Goal: Task Accomplishment & Management: Complete application form

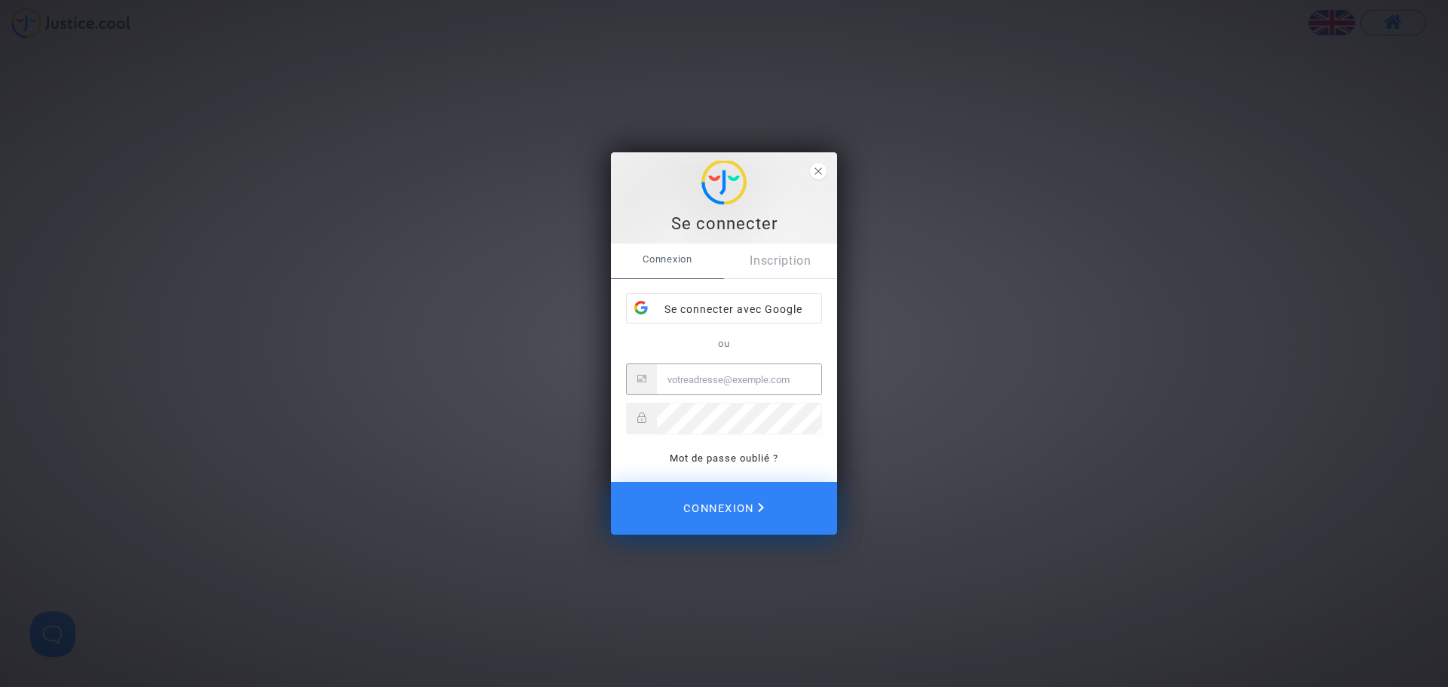
type input "katya.belchinska@skyrefund.com"
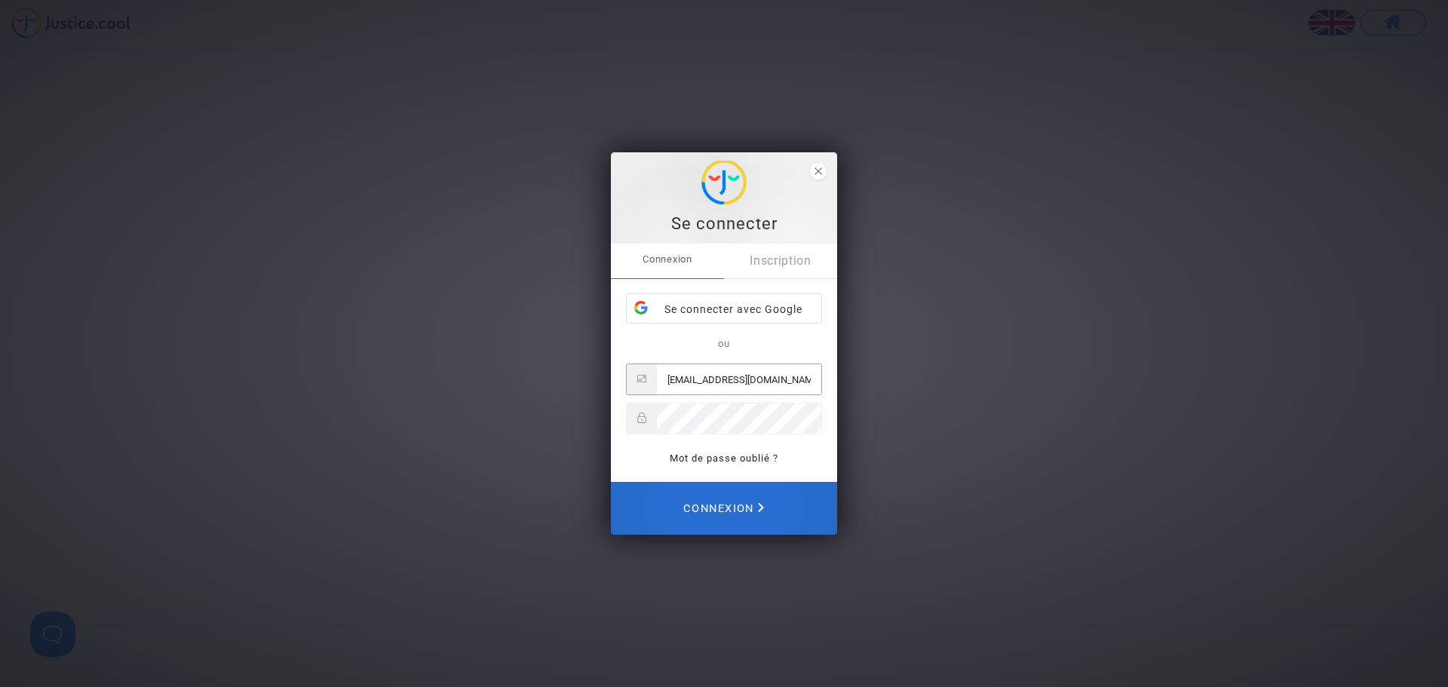
click at [726, 501] on span "Connexion" at bounding box center [723, 508] width 81 height 33
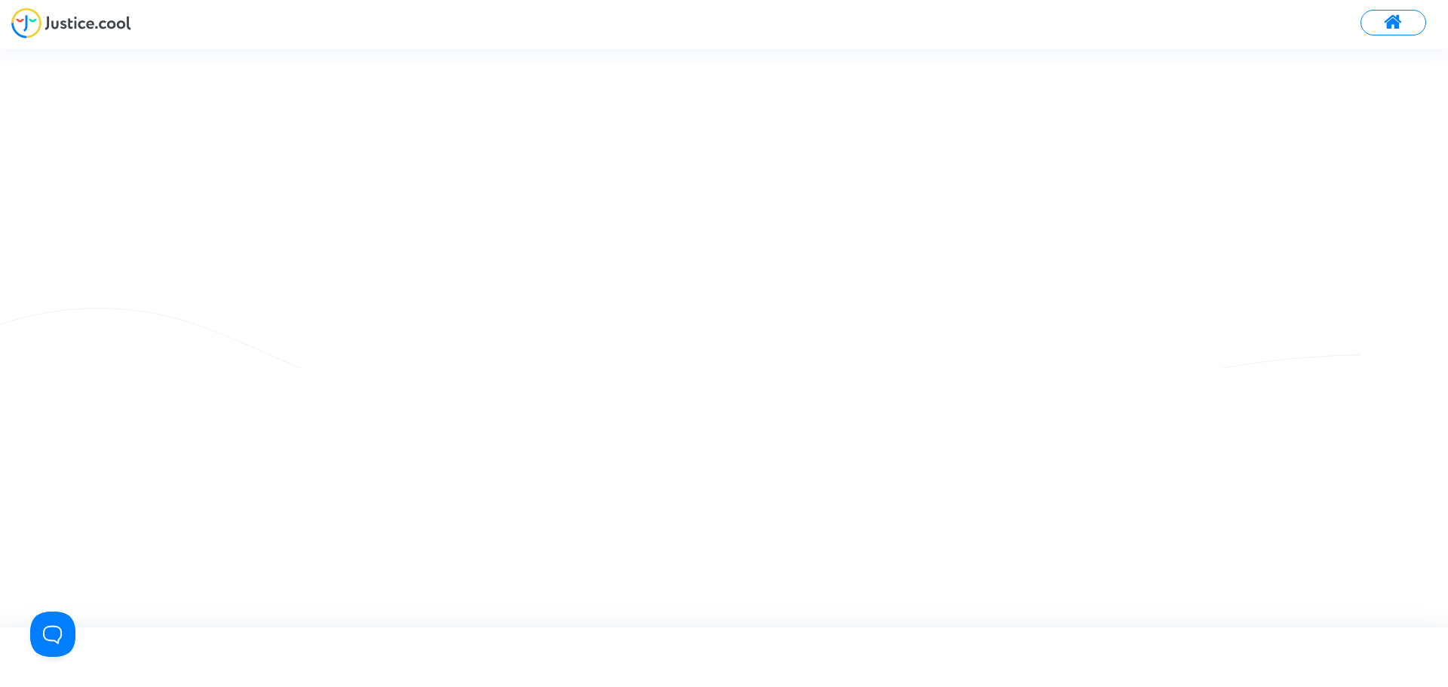
click at [104, 23] on img at bounding box center [71, 23] width 120 height 31
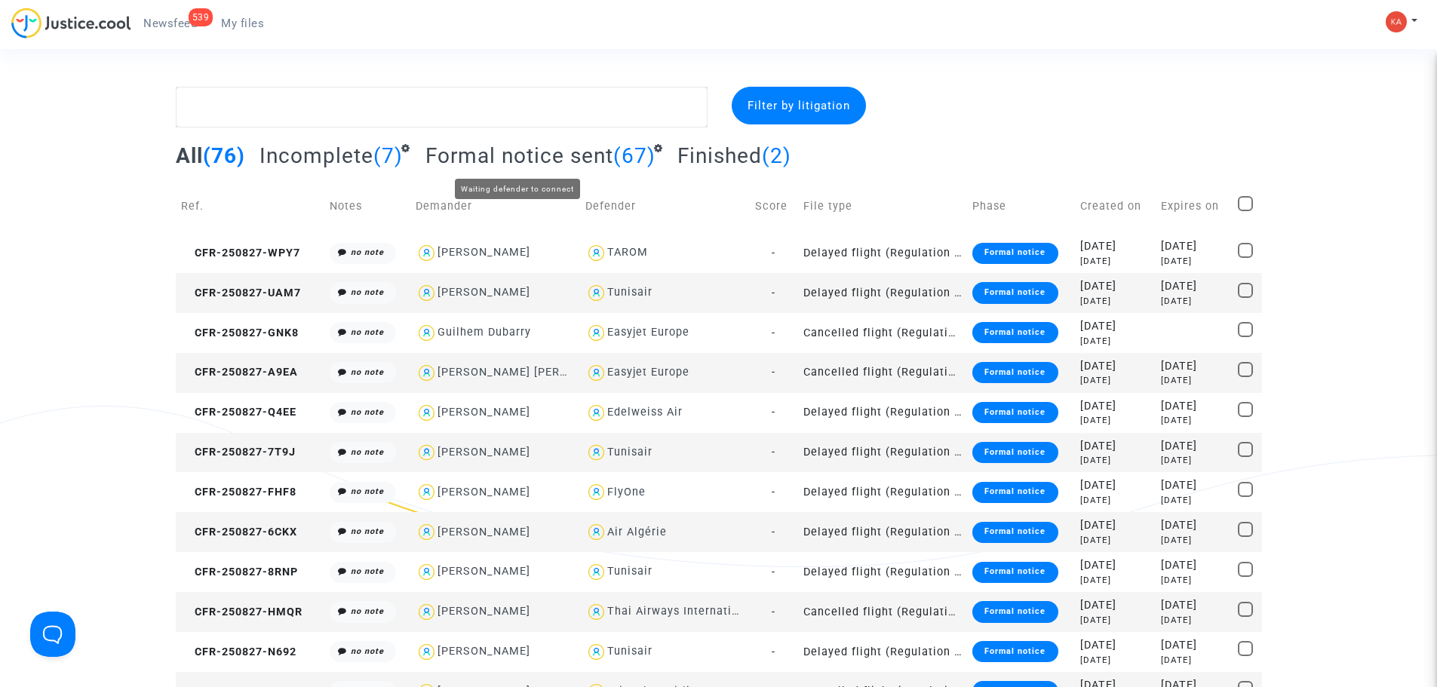
click at [499, 156] on span "Formal notice sent" at bounding box center [519, 155] width 188 height 25
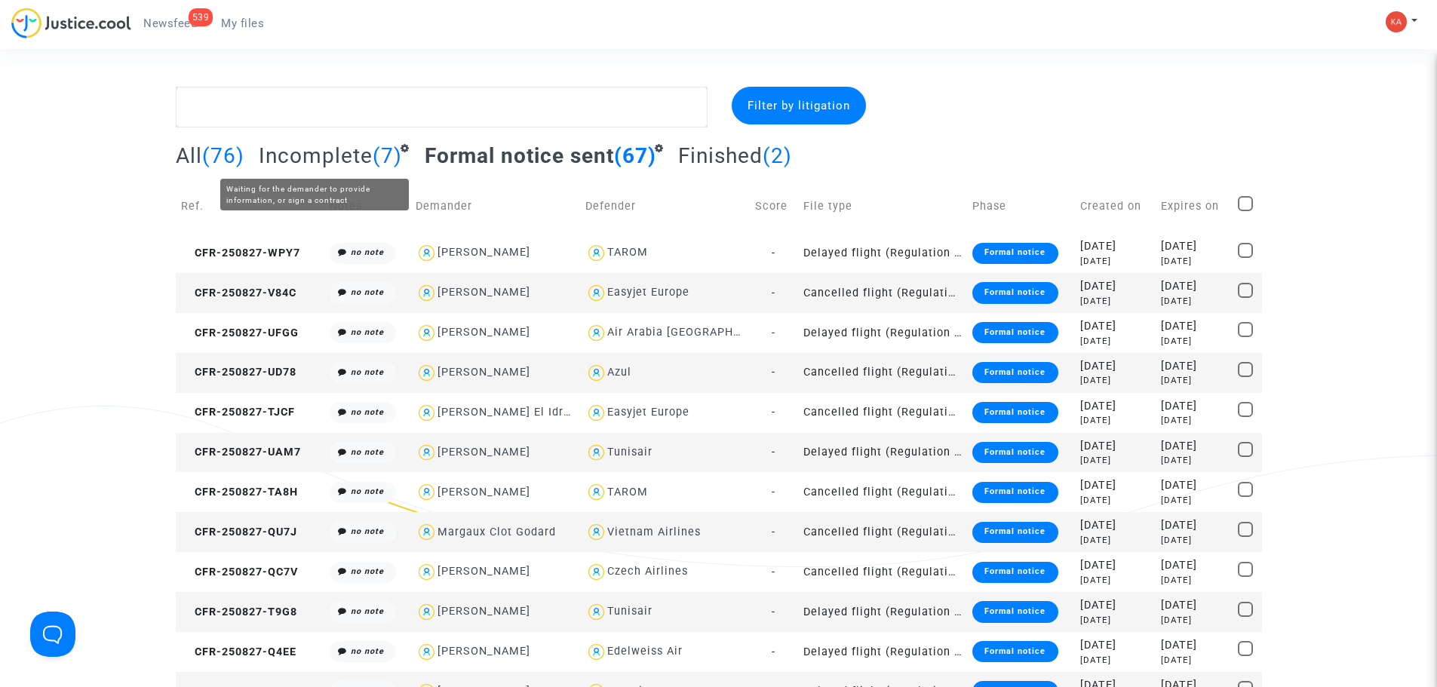
click at [339, 155] on span "Incomplete" at bounding box center [316, 155] width 114 height 25
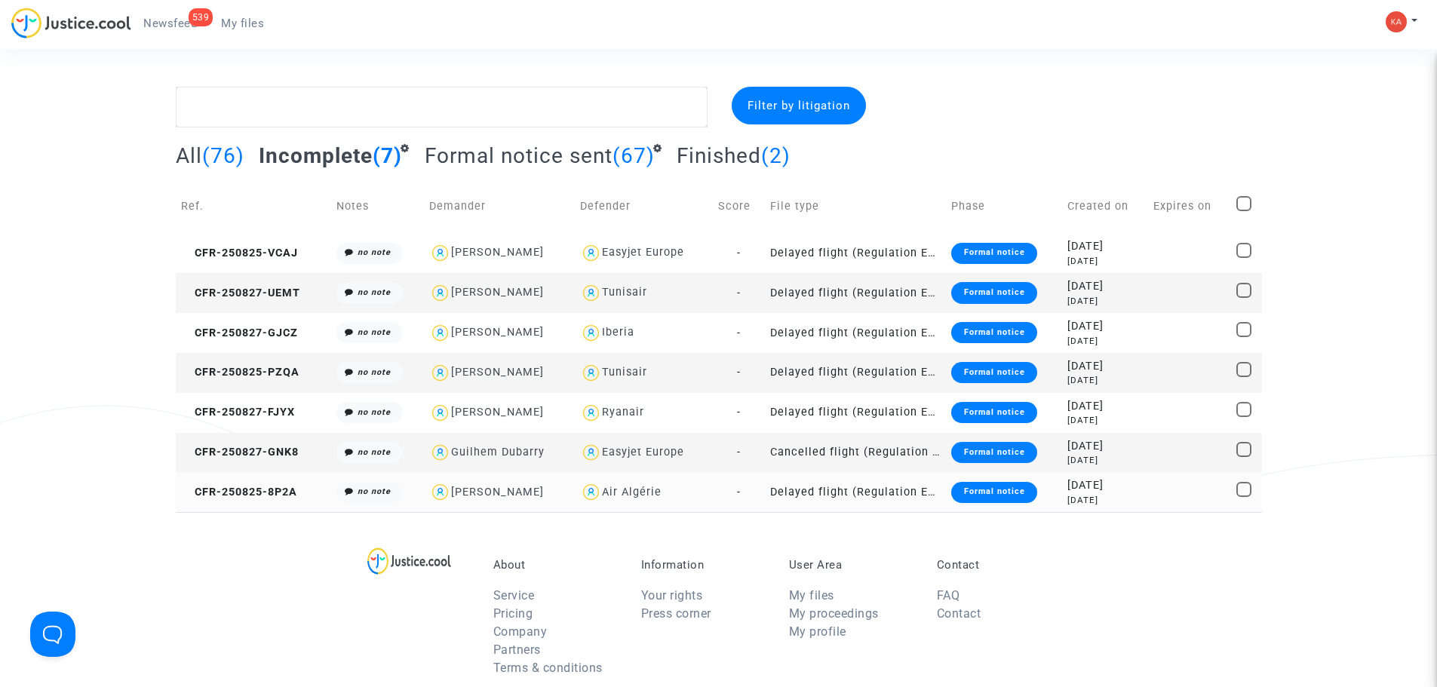
click at [661, 488] on div "Air Algérie" at bounding box center [632, 492] width 60 height 13
type textarea "@"Air Algérie""
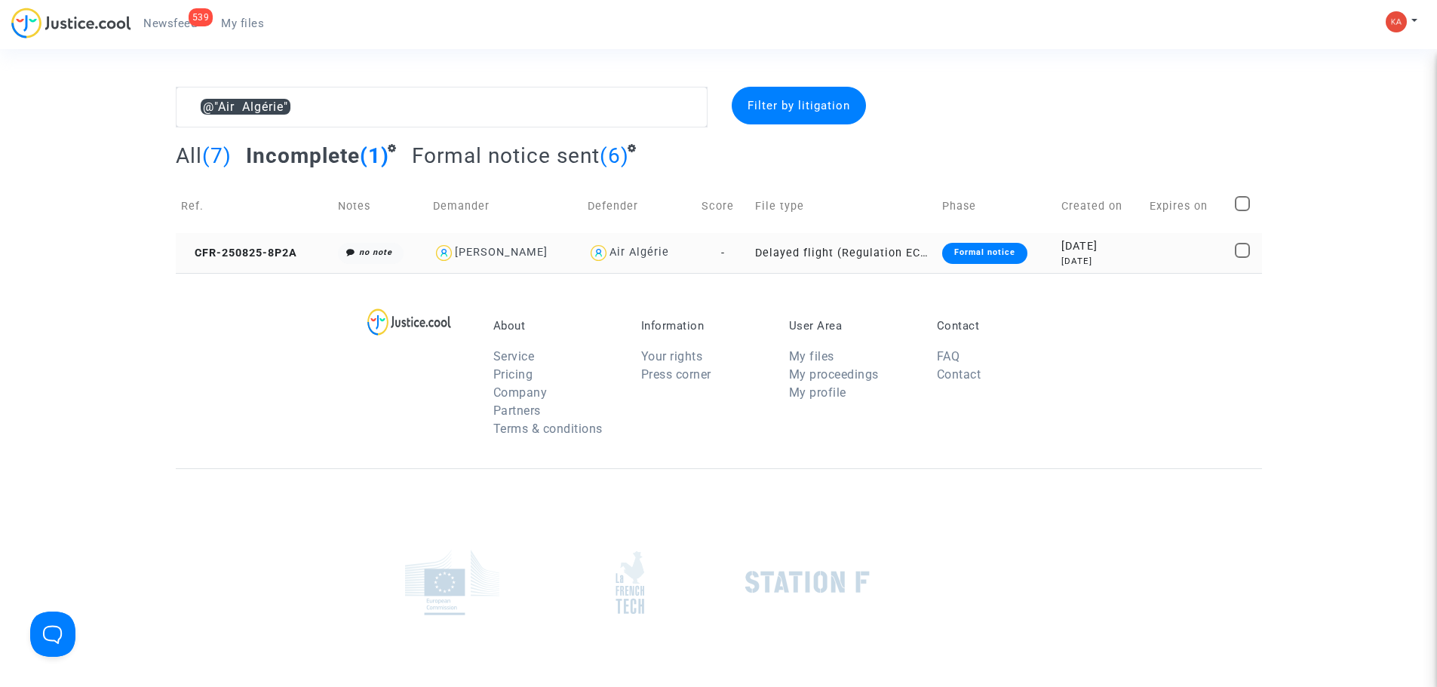
click at [845, 254] on td "Delayed flight (Regulation EC 261/2004)" at bounding box center [843, 253] width 187 height 40
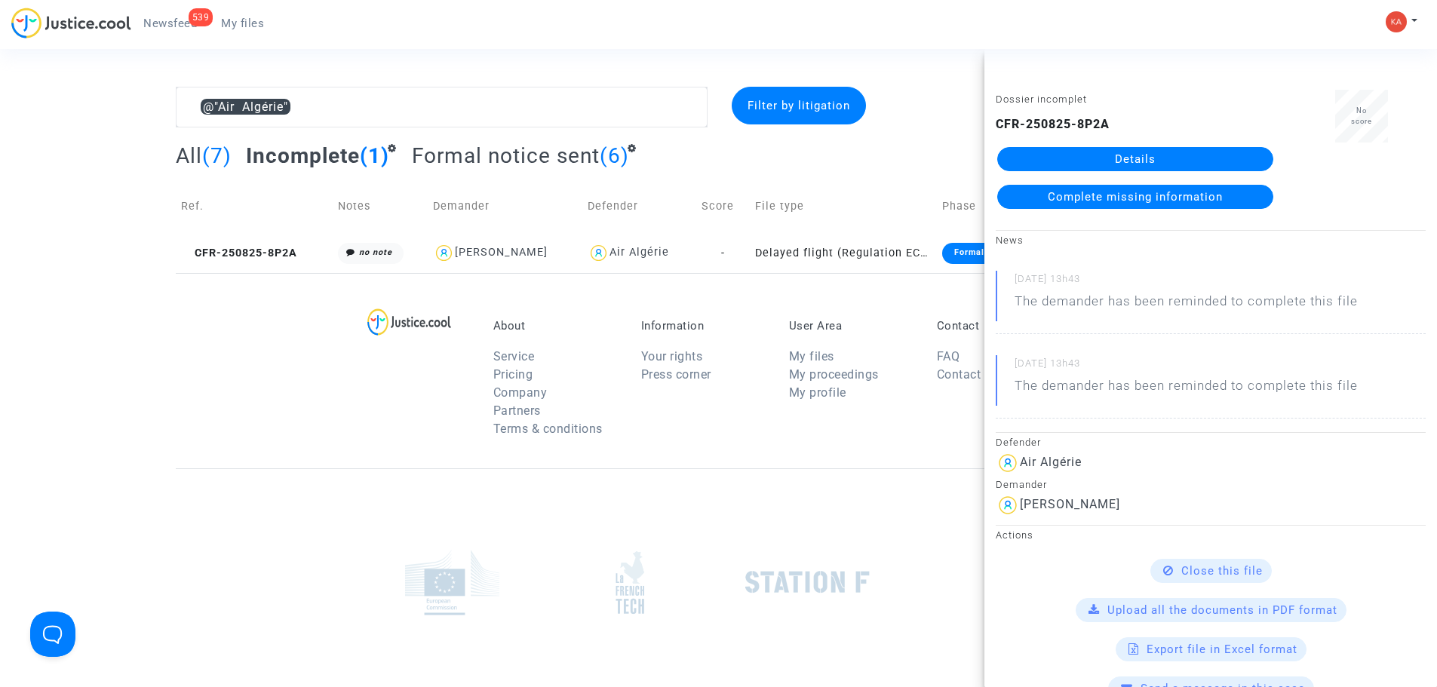
click at [1124, 155] on link "Details" at bounding box center [1135, 159] width 276 height 24
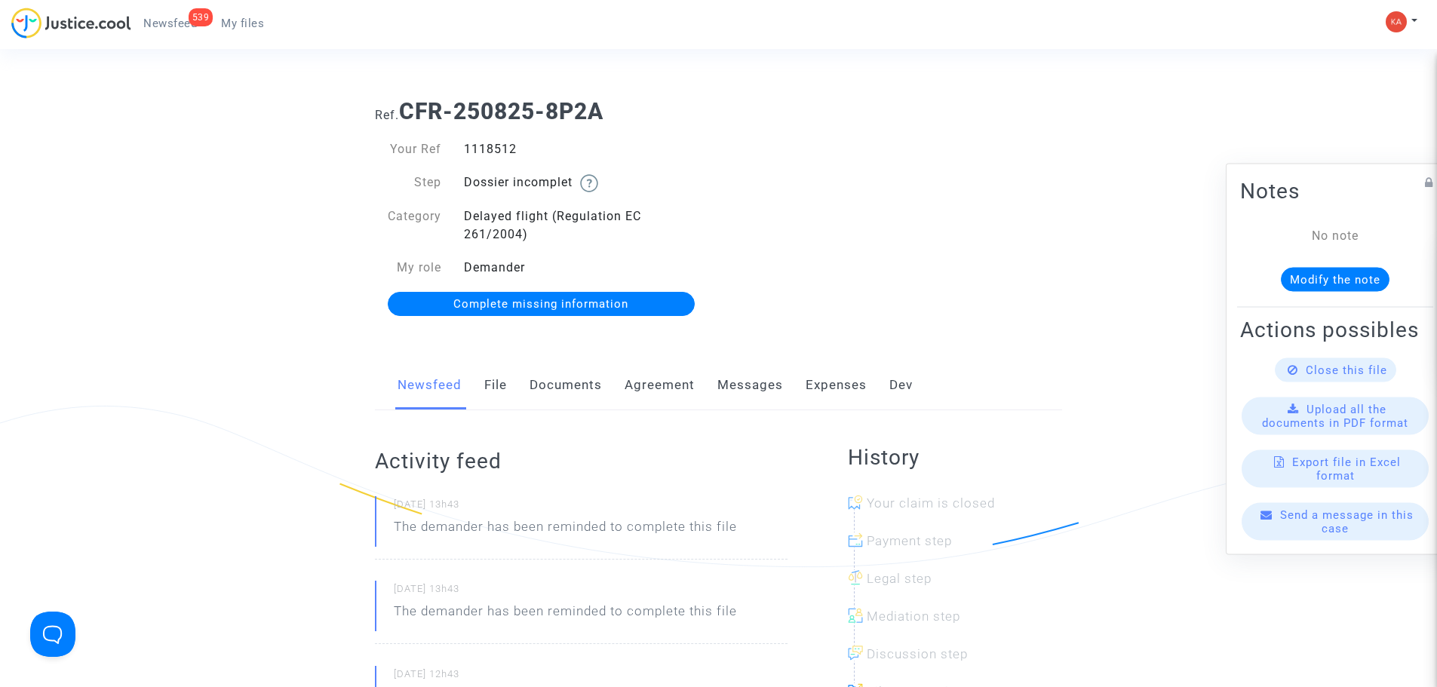
drag, startPoint x: 550, startPoint y: 154, endPoint x: 460, endPoint y: 150, distance: 89.8
click at [460, 150] on div "1118512" at bounding box center [585, 149] width 266 height 18
copy div "1118512"
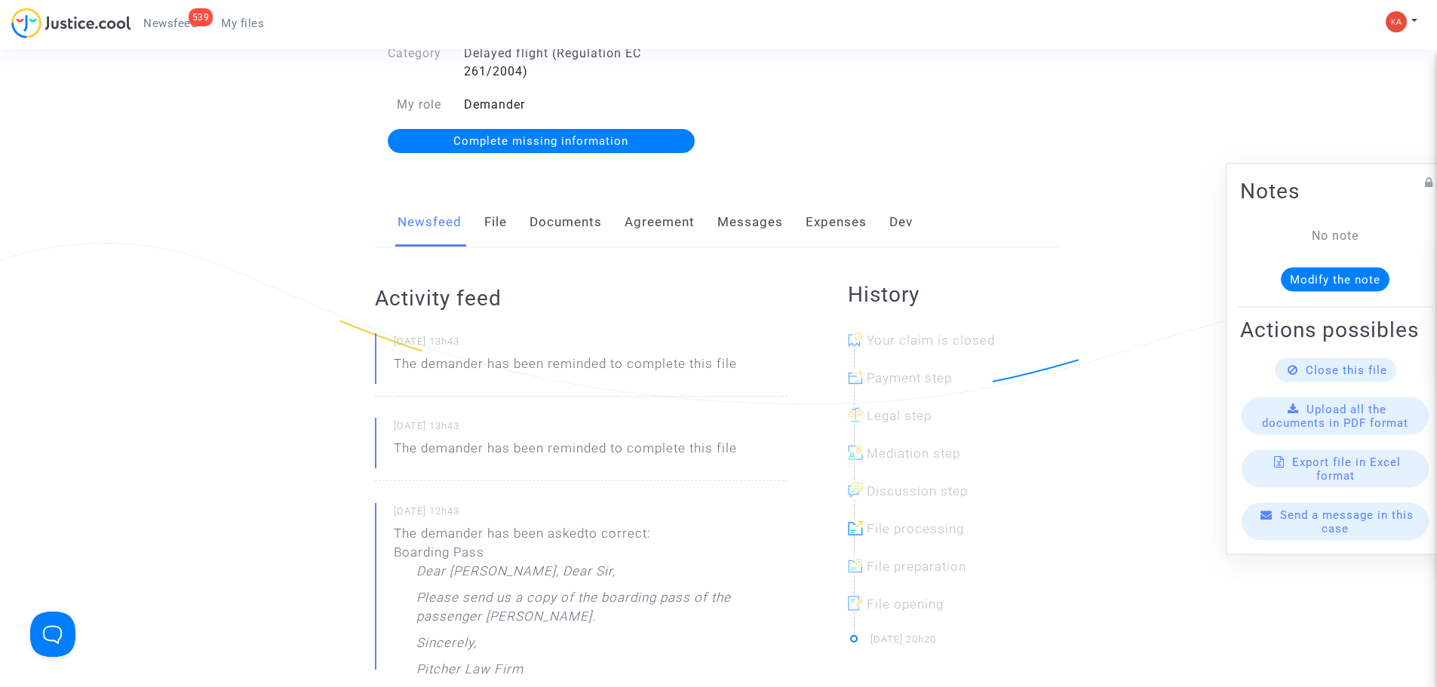
scroll to position [75, 0]
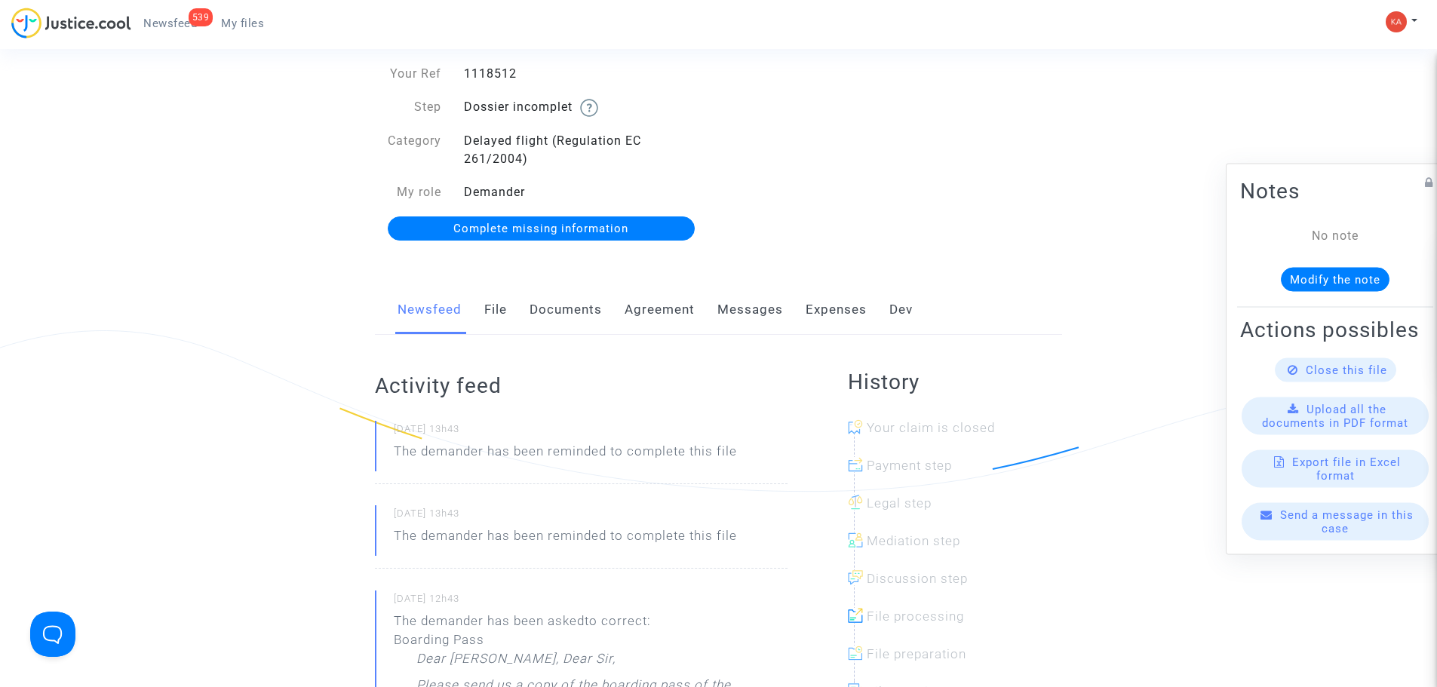
copy div "1118512"
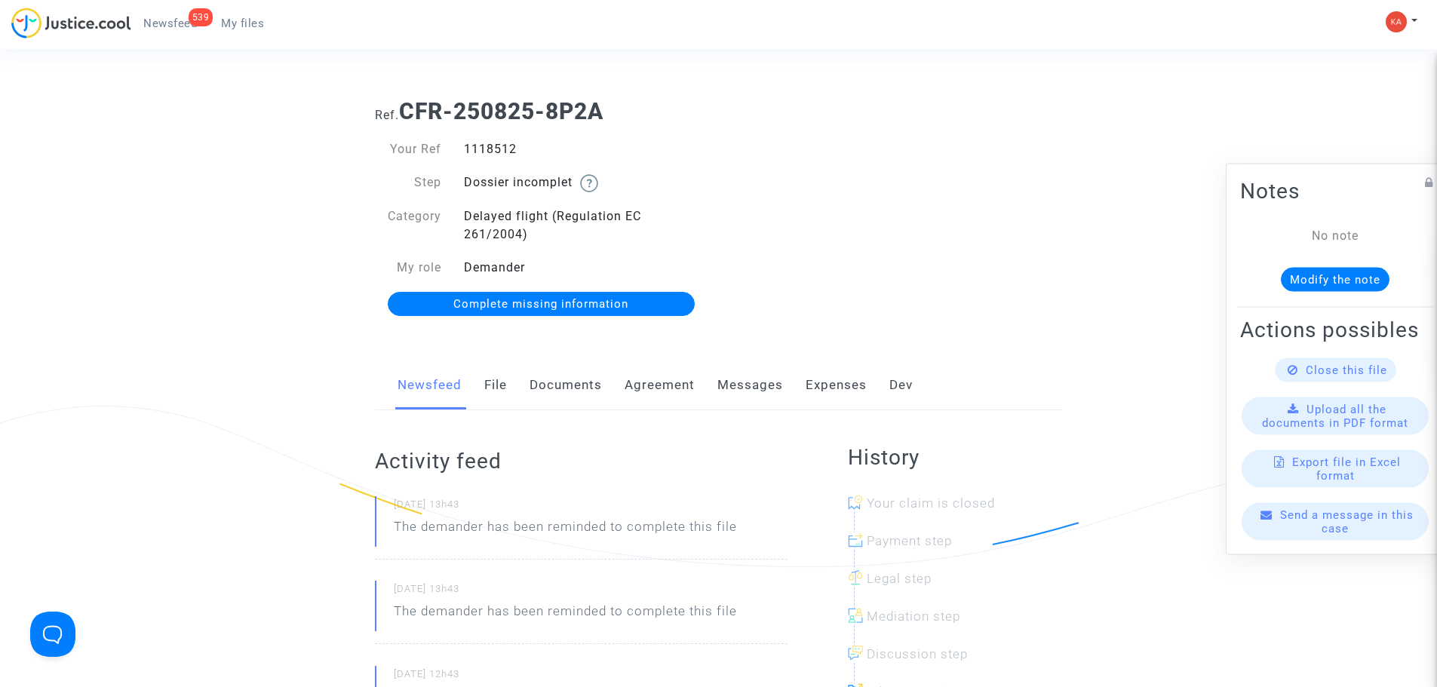
click at [232, 24] on span "My files" at bounding box center [242, 24] width 43 height 14
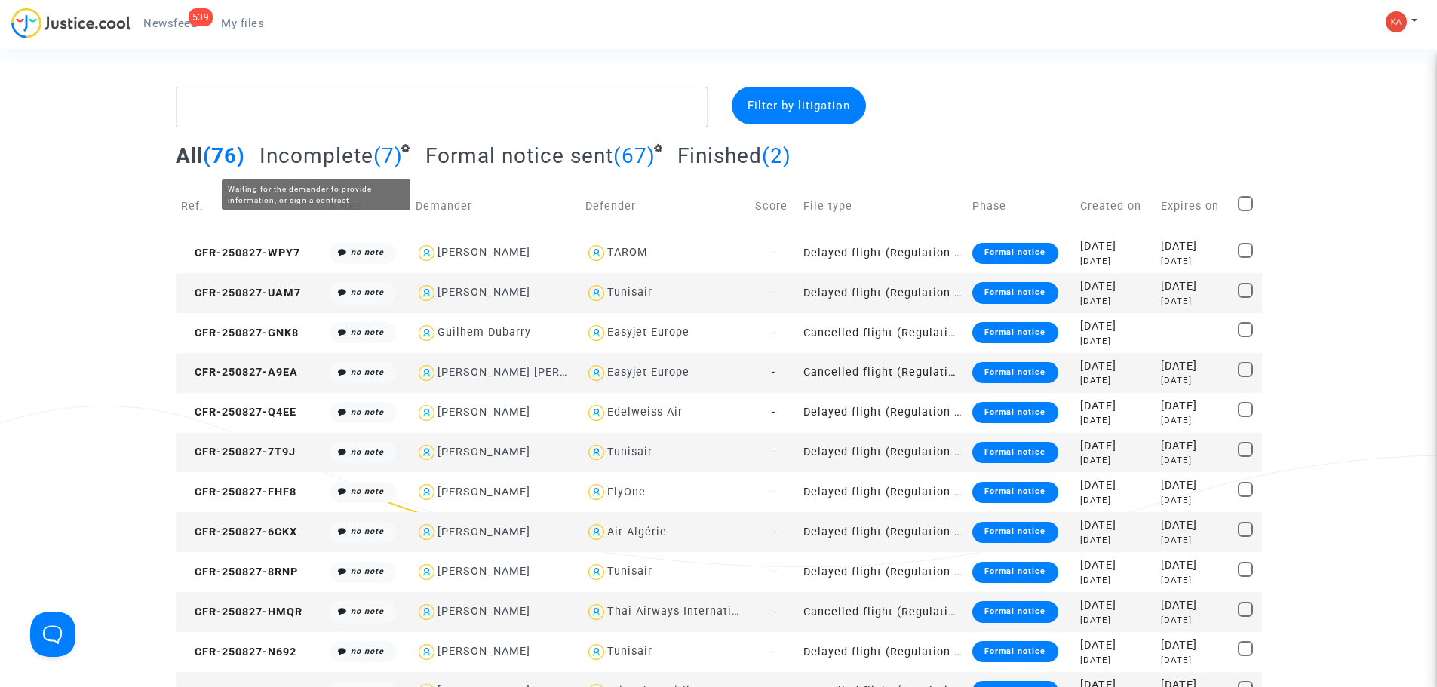
click at [343, 150] on span "Incomplete" at bounding box center [316, 155] width 114 height 25
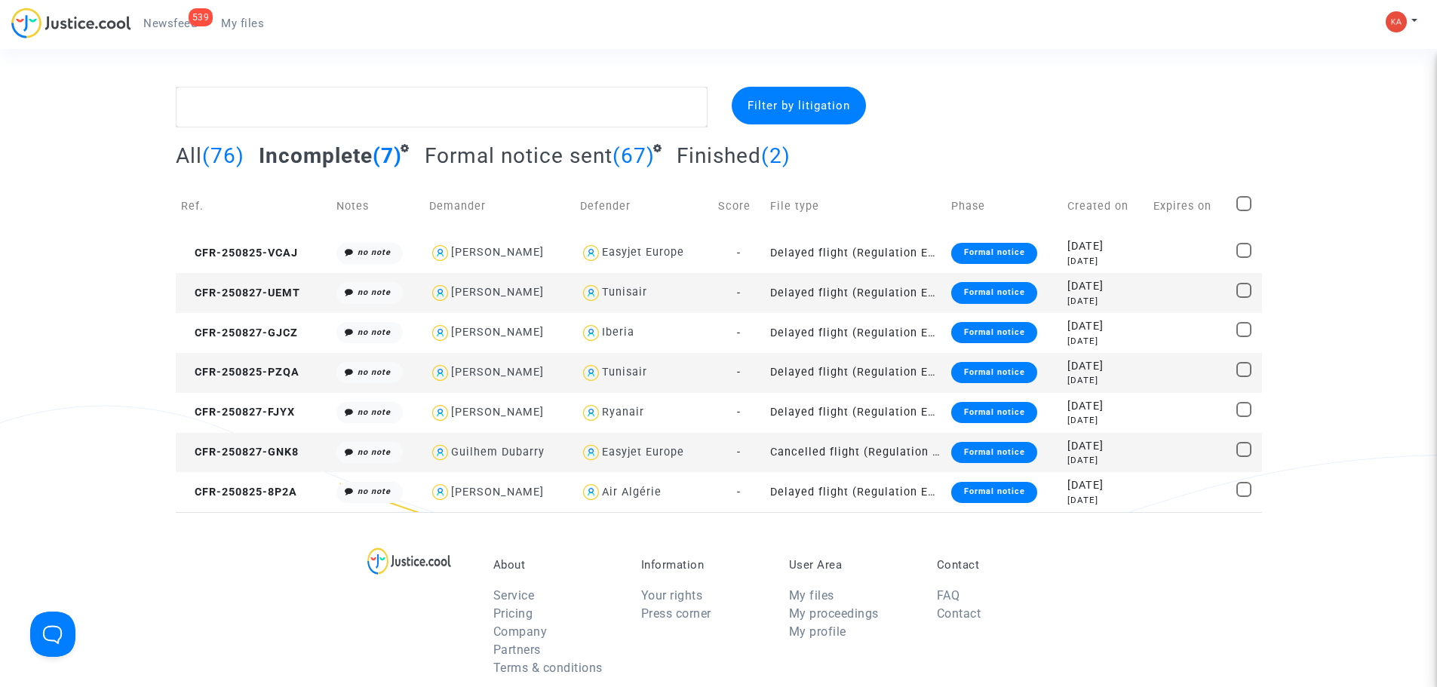
click at [804, 449] on td "Cancelled flight (Regulation EC 261/2004)" at bounding box center [856, 453] width 182 height 40
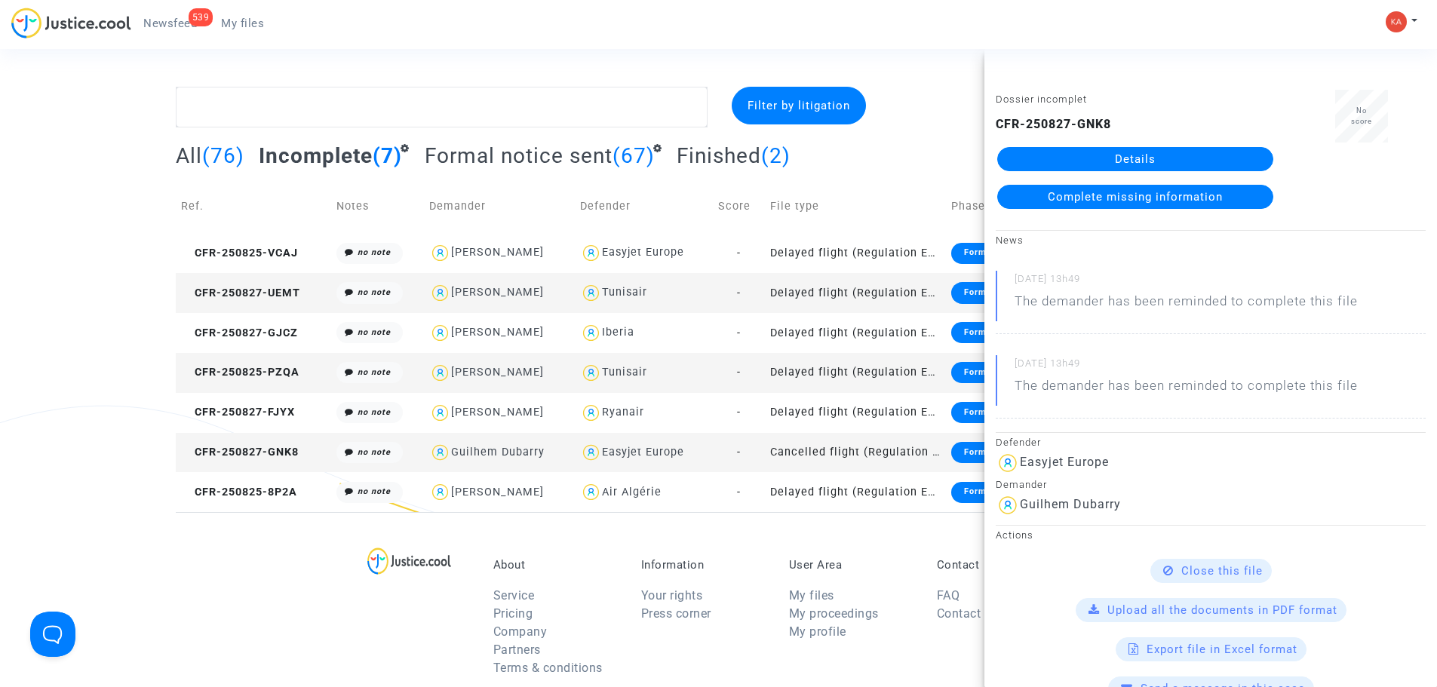
click at [1132, 152] on link "Details" at bounding box center [1135, 159] width 276 height 24
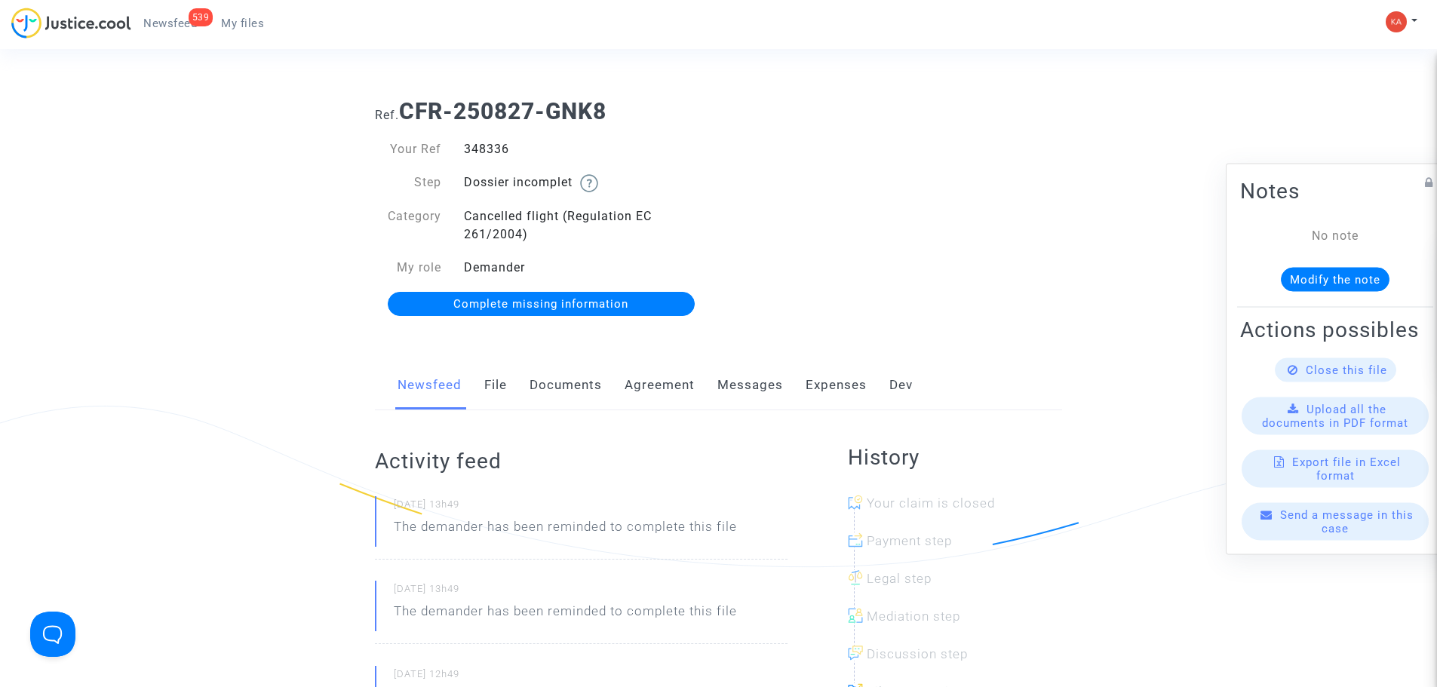
drag, startPoint x: 513, startPoint y: 149, endPoint x: 461, endPoint y: 154, distance: 52.3
click at [461, 154] on div "348336" at bounding box center [585, 149] width 266 height 18
copy div "348336"
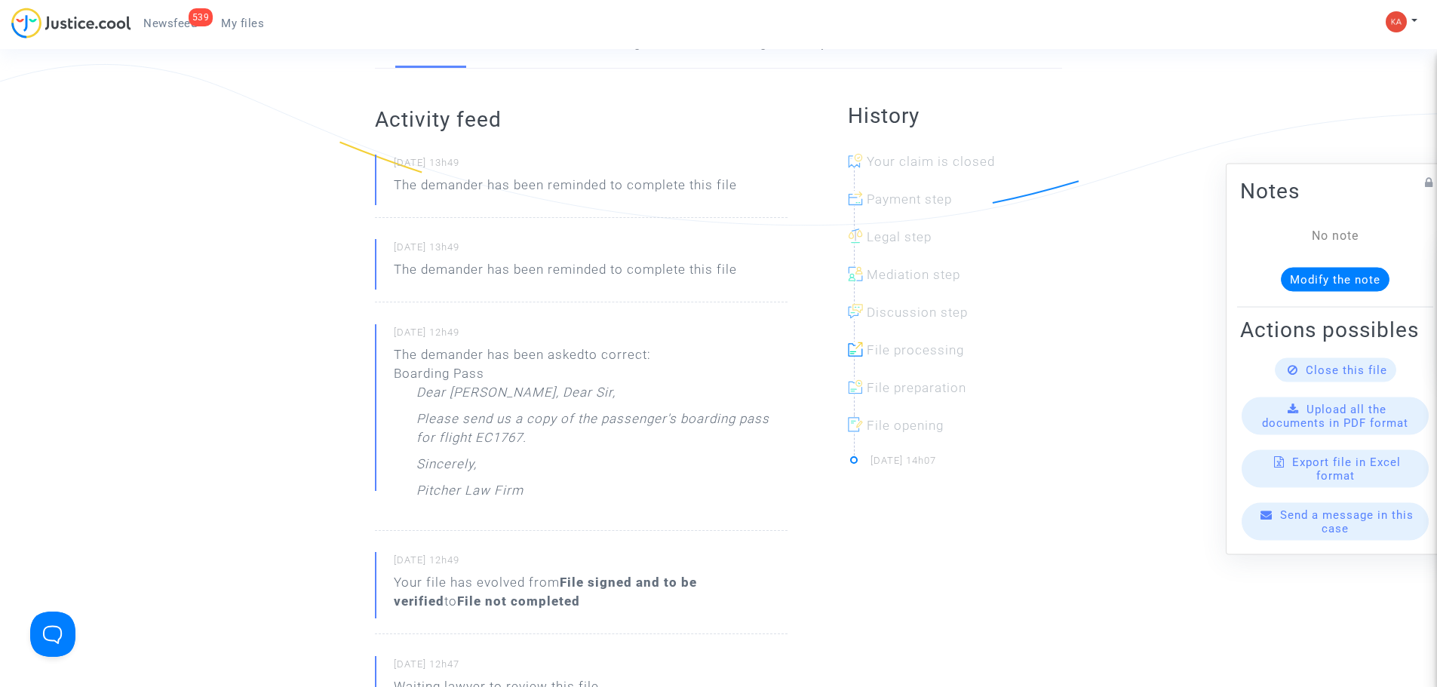
scroll to position [377, 0]
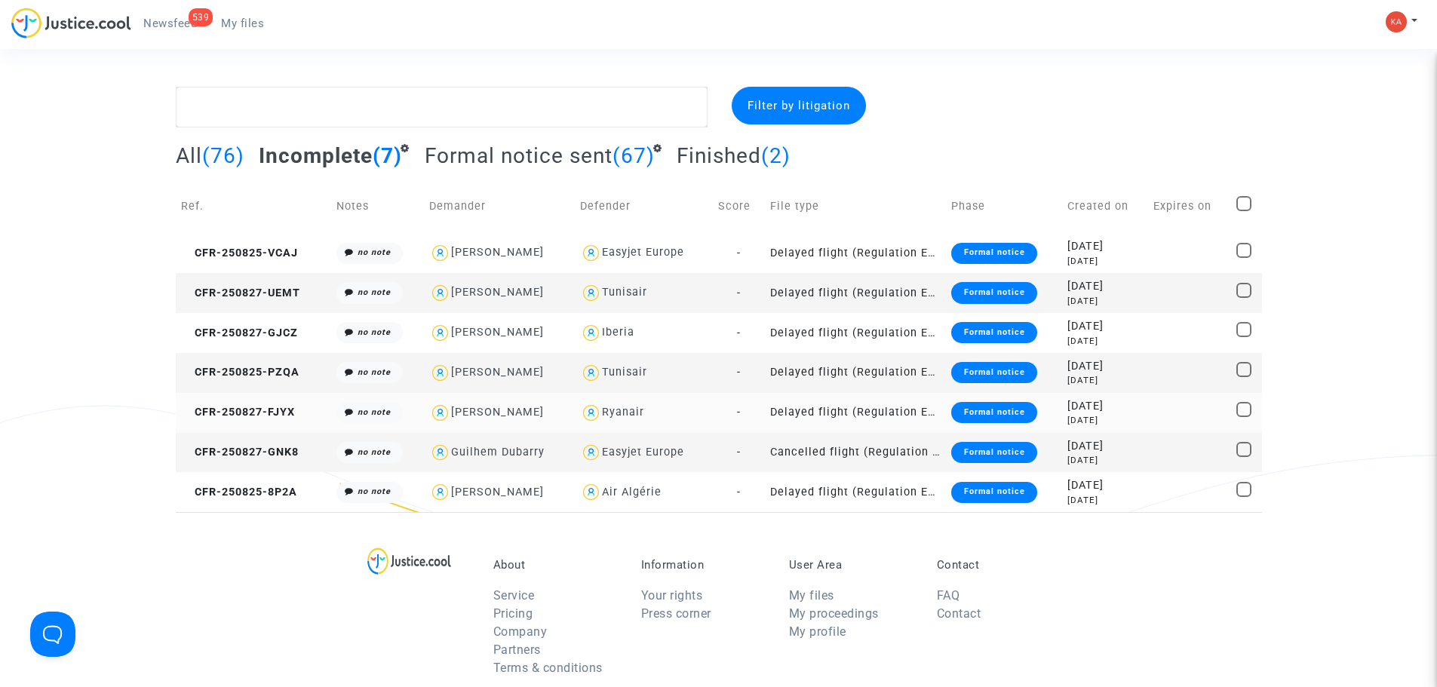
click at [837, 406] on td "Delayed flight (Regulation EC 261/2004)" at bounding box center [856, 413] width 182 height 40
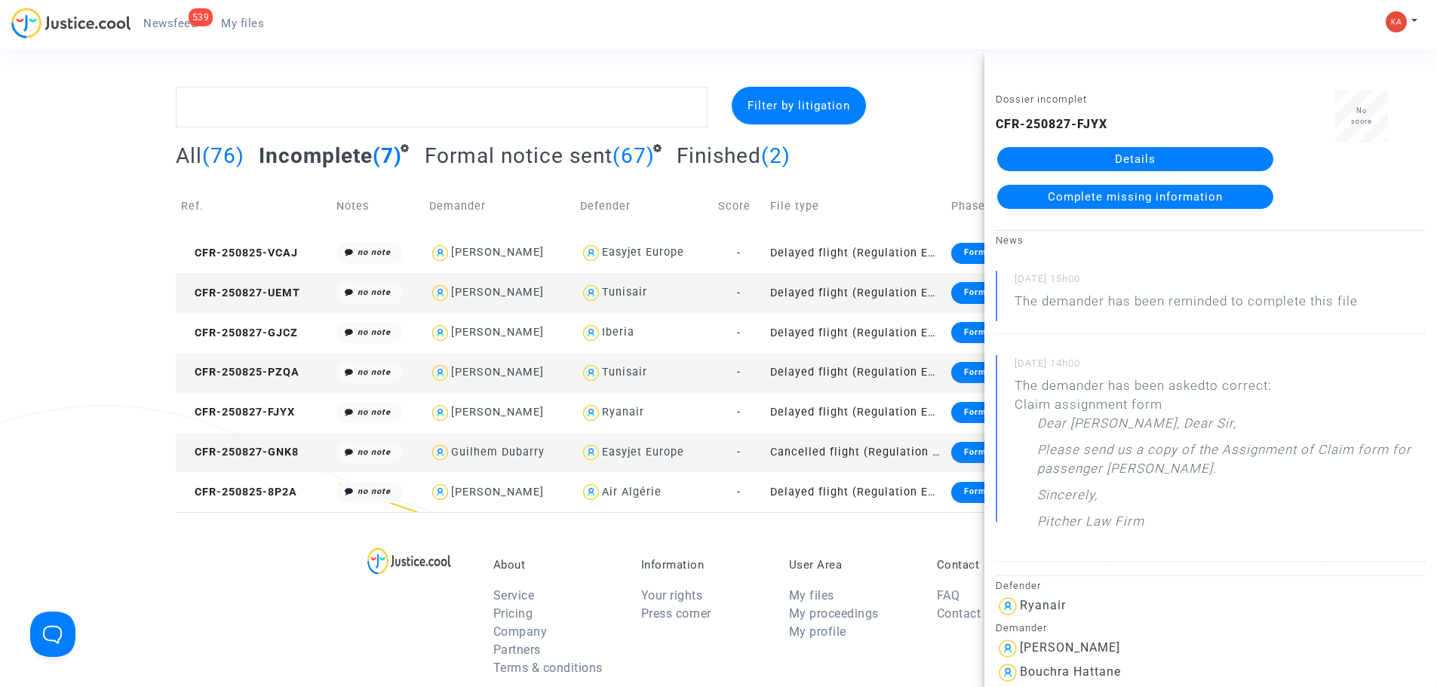
click at [1161, 152] on link "Details" at bounding box center [1135, 159] width 276 height 24
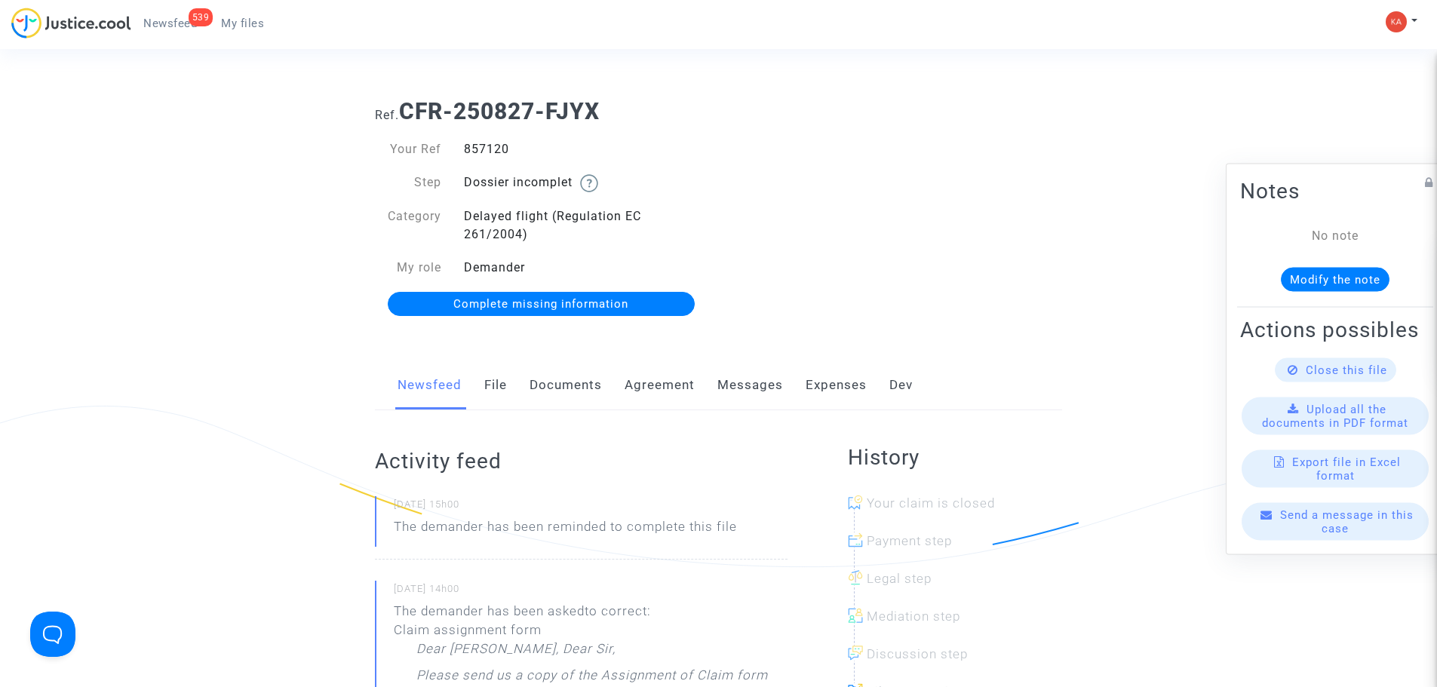
drag, startPoint x: 523, startPoint y: 152, endPoint x: 457, endPoint y: 153, distance: 65.6
click at [457, 153] on div "857120" at bounding box center [585, 149] width 266 height 18
copy div "857120"
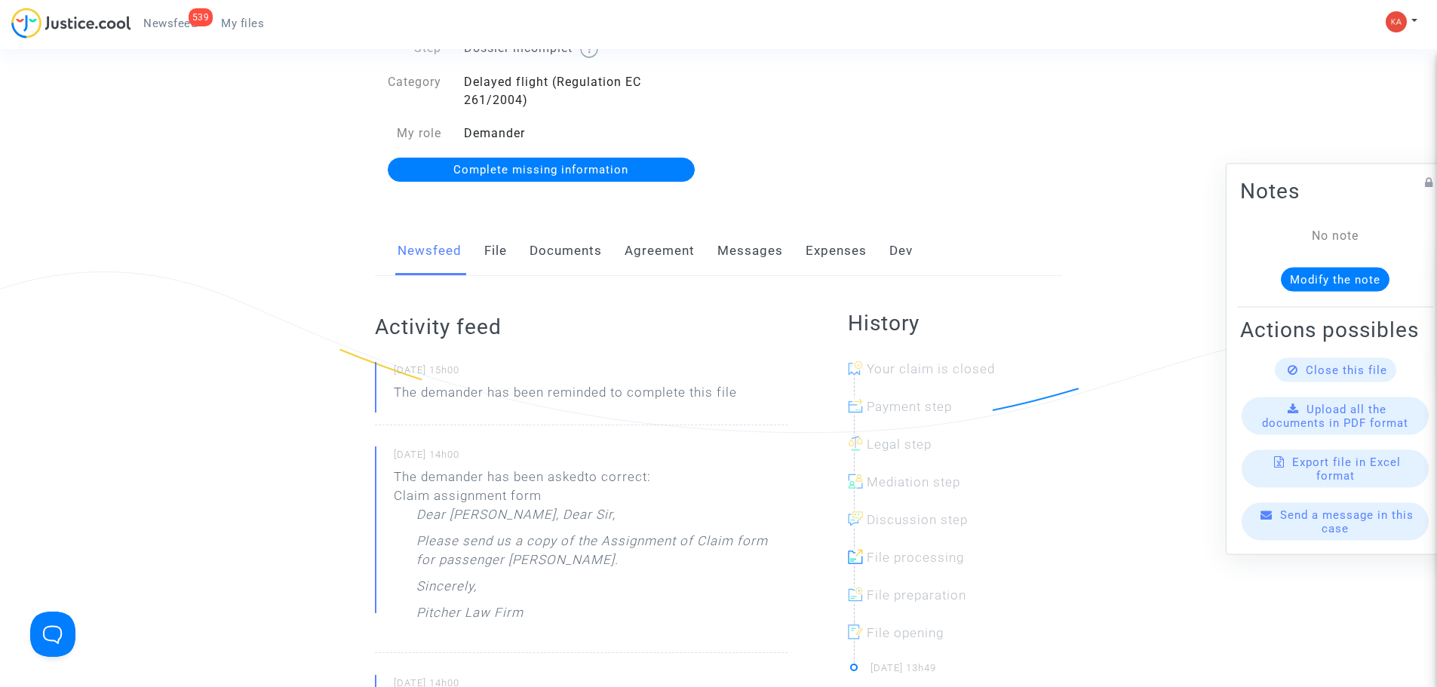
scroll to position [377, 0]
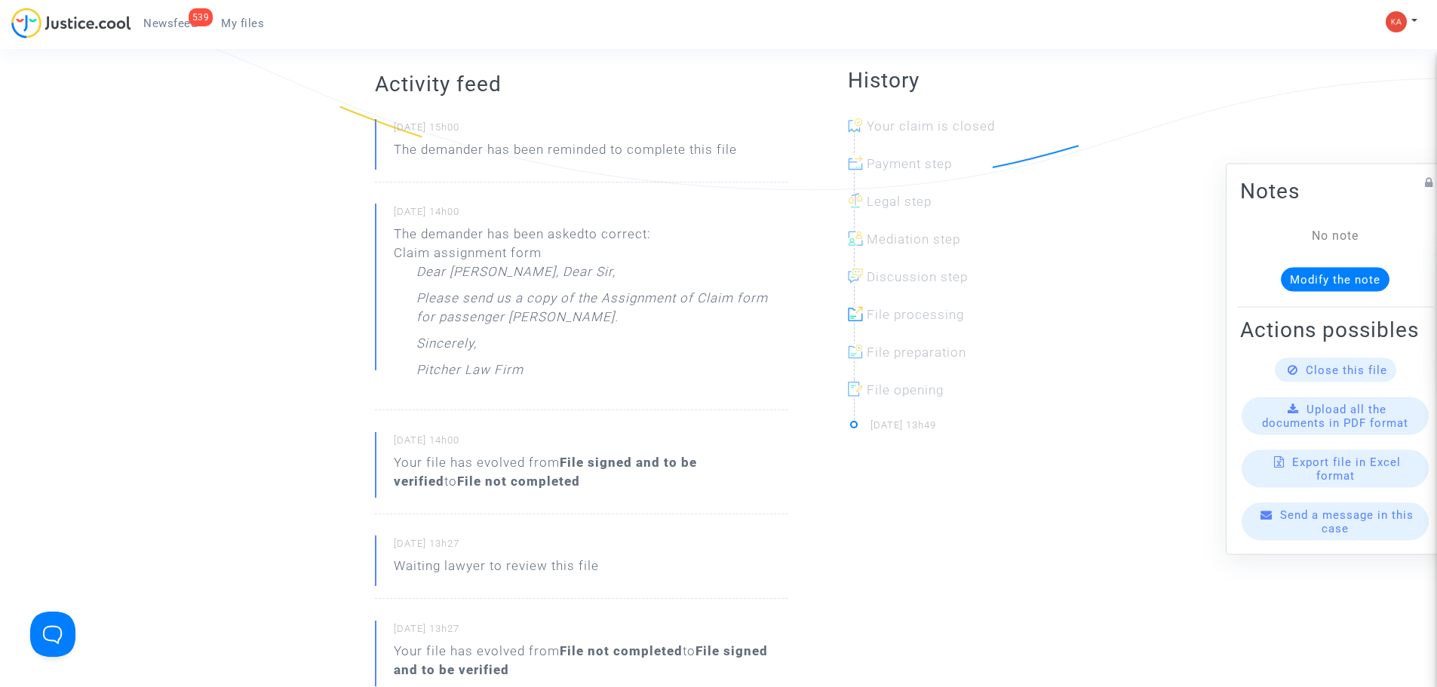
click at [1343, 419] on span "Upload all the documents in PDF format" at bounding box center [1335, 415] width 146 height 27
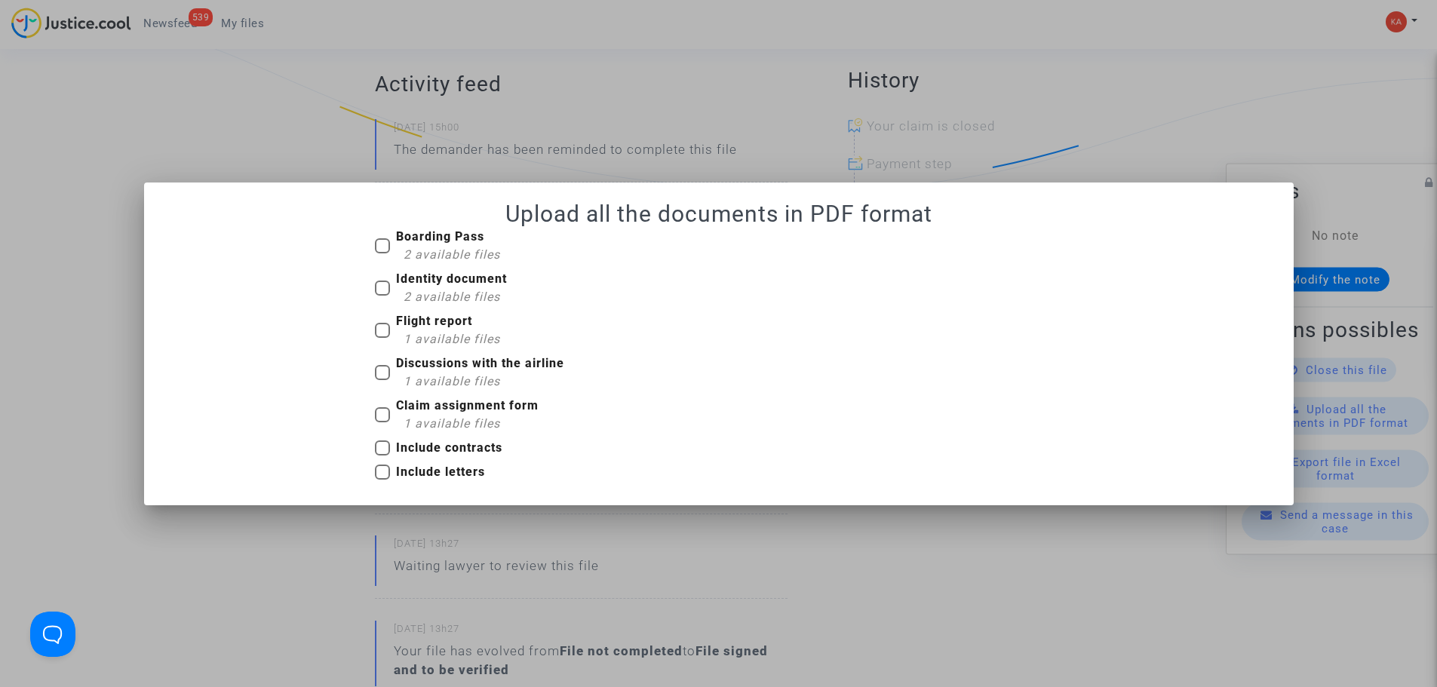
click at [382, 419] on span at bounding box center [382, 414] width 15 height 15
click at [382, 422] on input "Claim assignment form 1 available files" at bounding box center [382, 422] width 1 height 1
checkbox input "true"
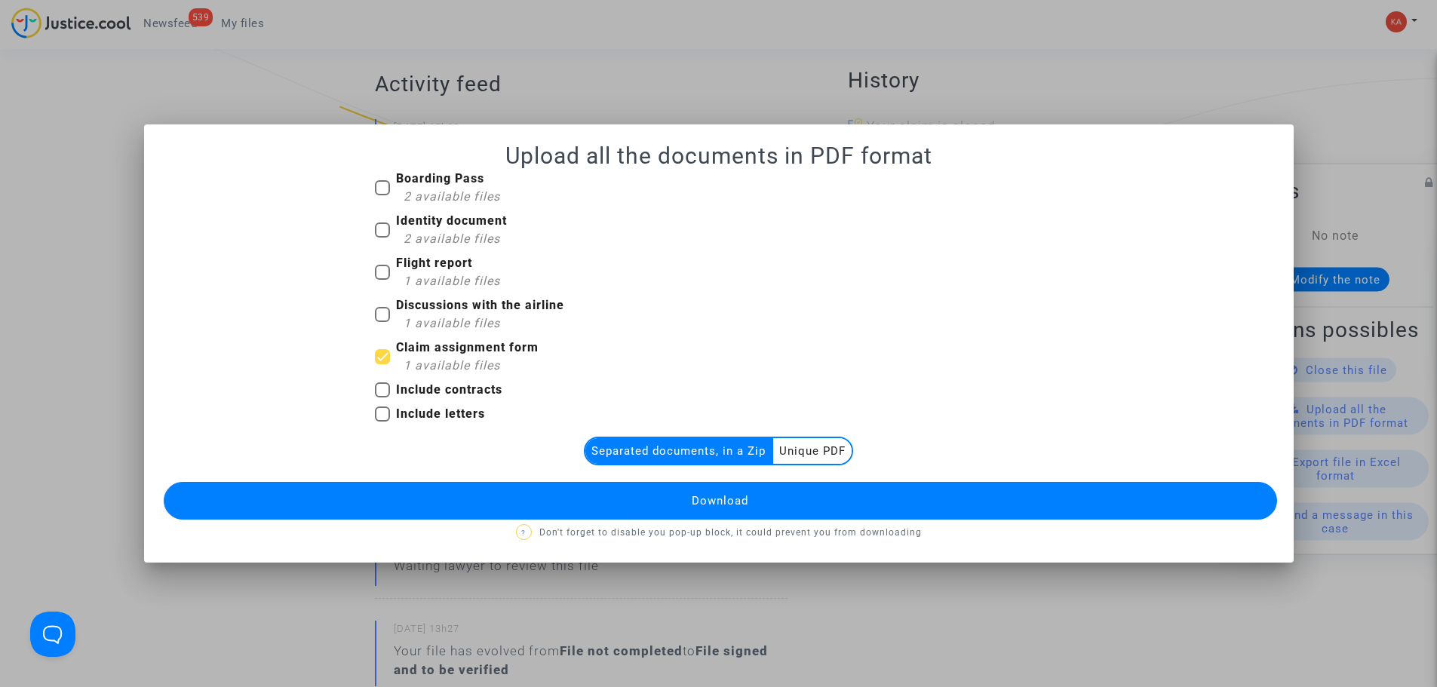
click at [724, 455] on multi-toggle-item "Separated documents, in a Zip" at bounding box center [679, 451] width 188 height 26
click at [1271, 66] on div at bounding box center [718, 343] width 1437 height 687
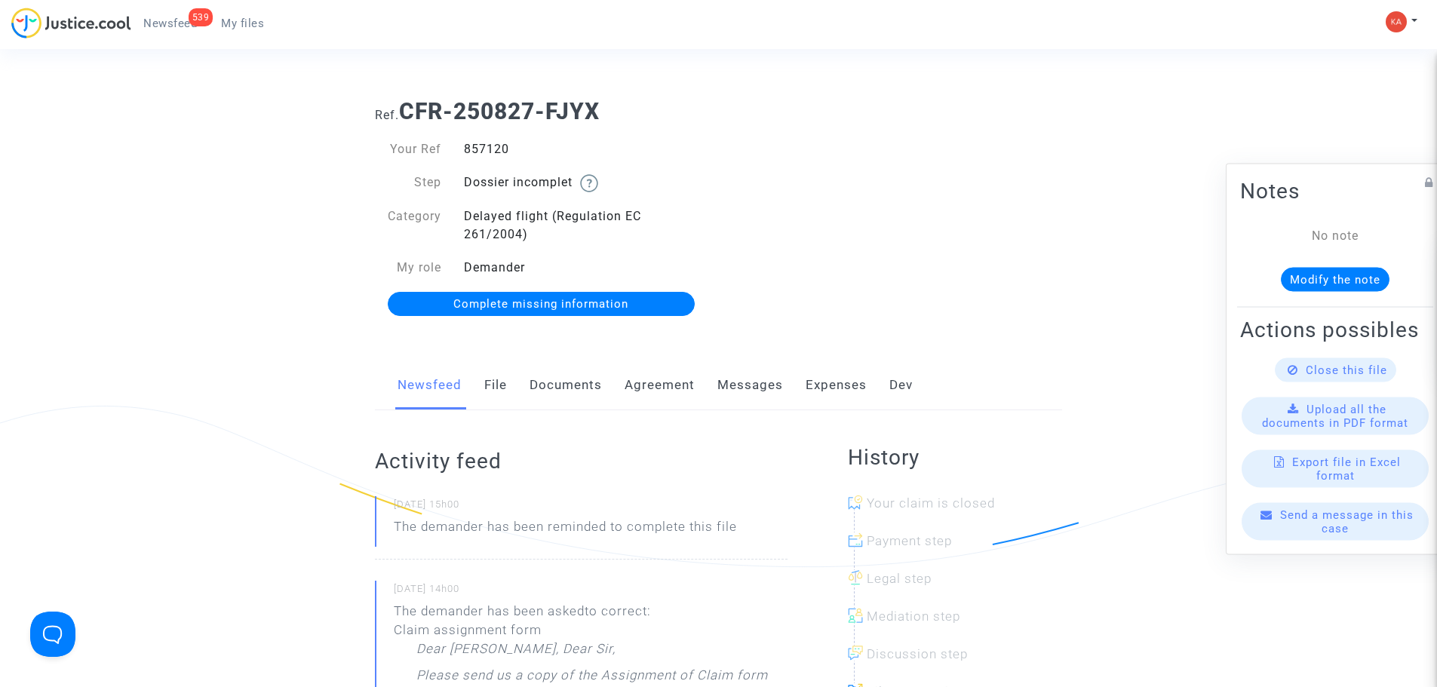
click at [515, 302] on span "Complete missing information" at bounding box center [540, 304] width 175 height 14
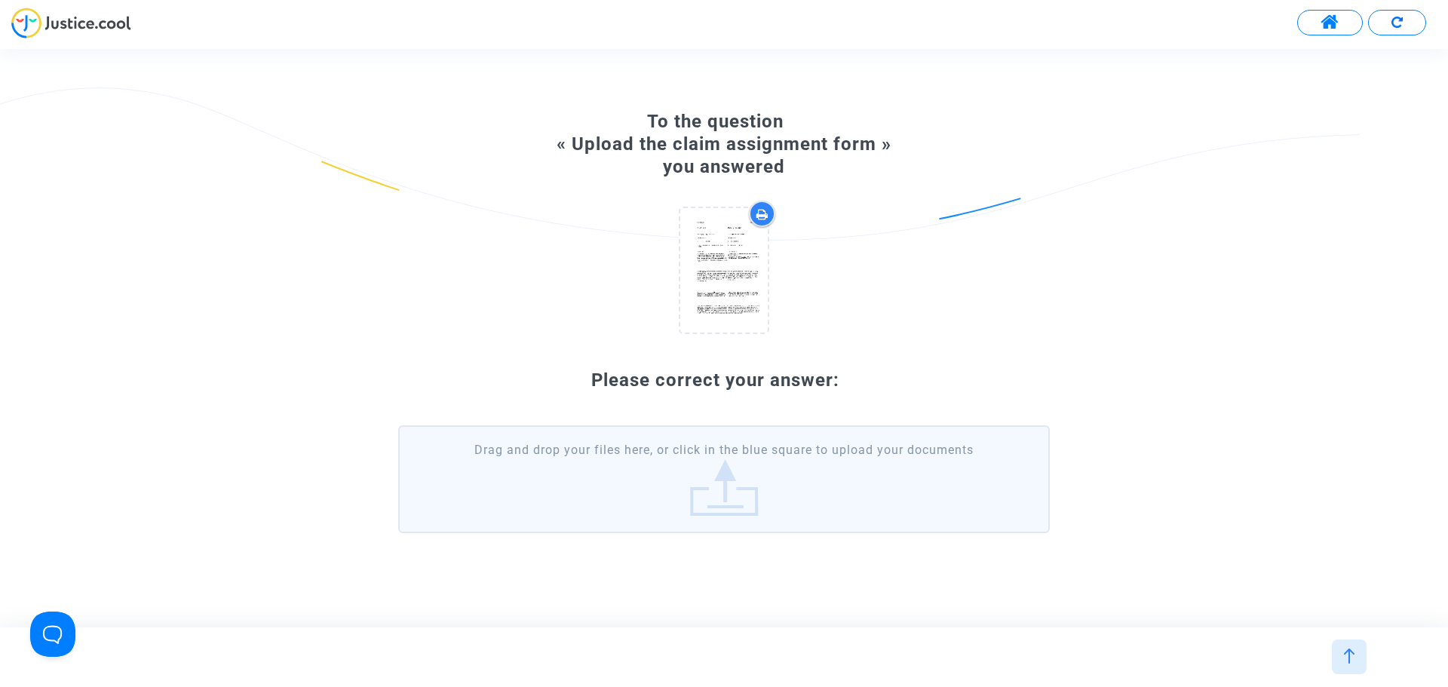
click at [750, 504] on label "Drag and drop your files here, or click in the blue square to upload your docum…" at bounding box center [724, 478] width 652 height 107
click at [0, 0] on input "Drag and drop your files here, or click in the blue square to upload your docum…" at bounding box center [0, 0] width 0 height 0
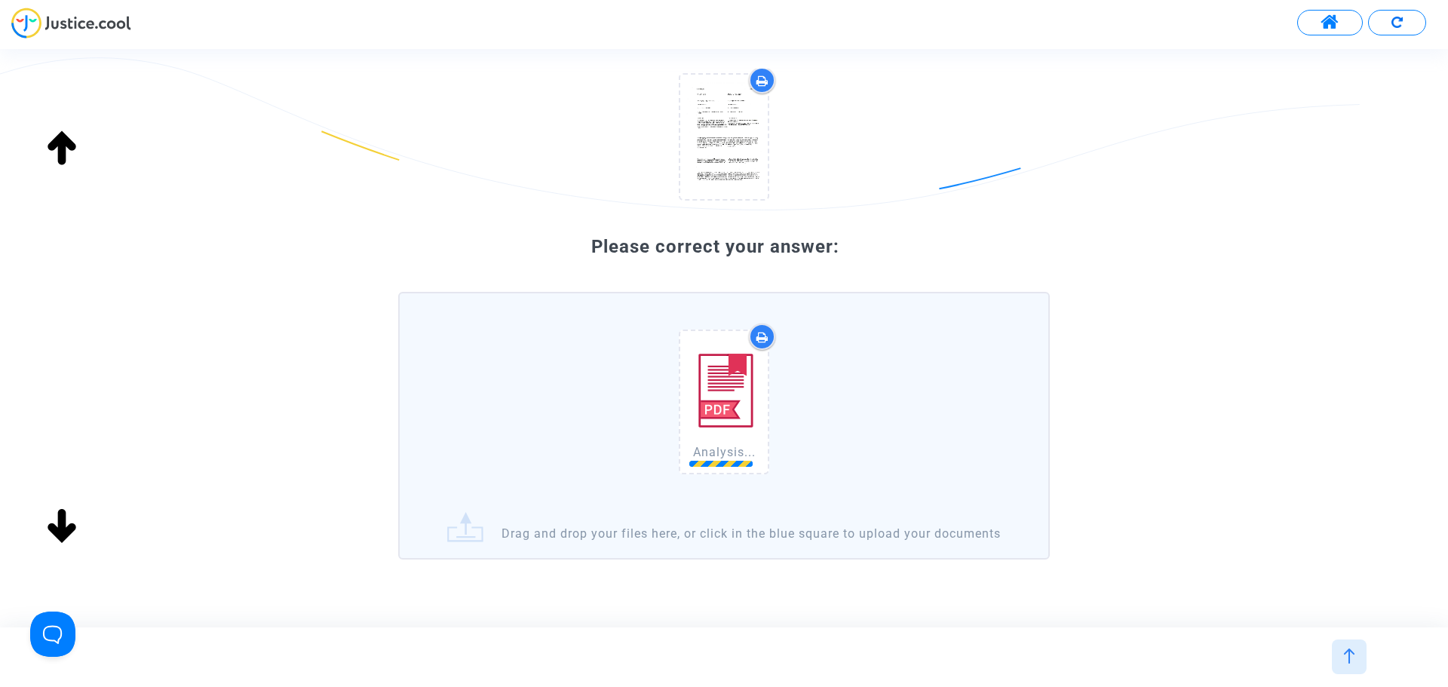
scroll to position [218, 0]
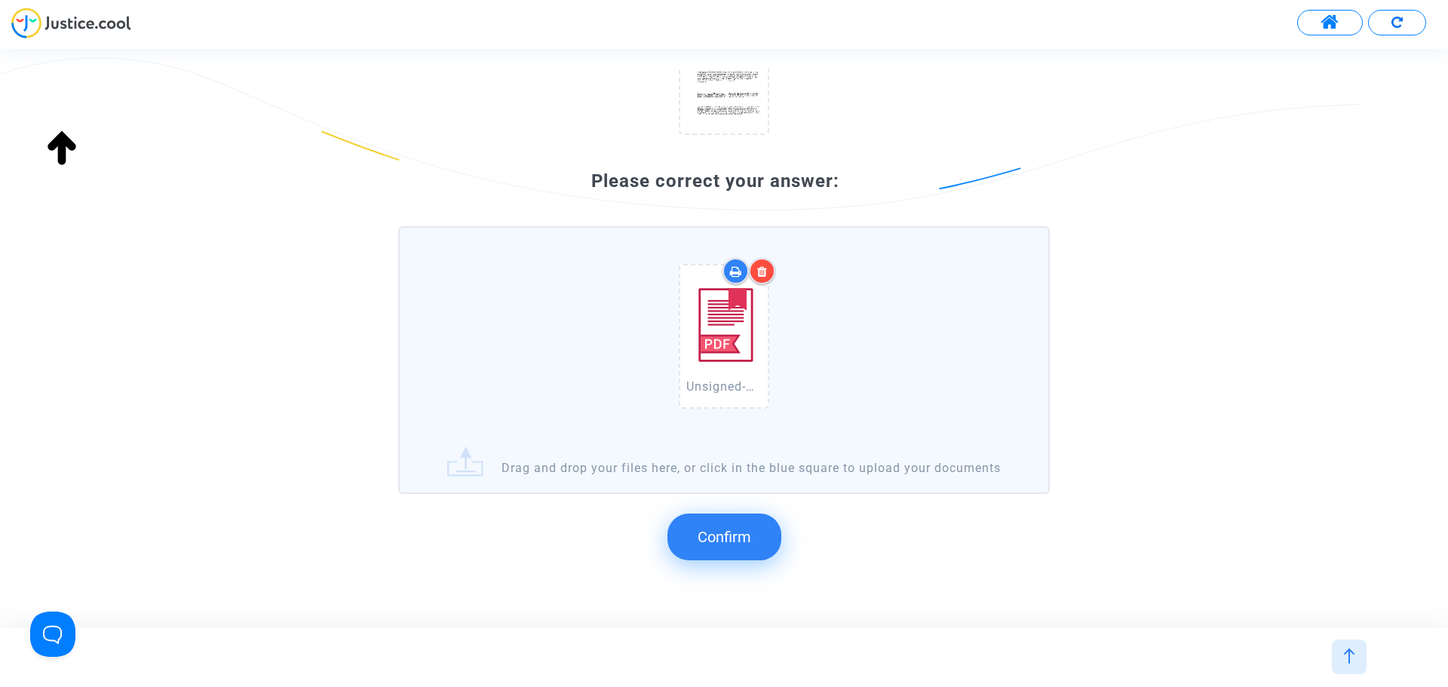
click at [717, 541] on button "Confirm" at bounding box center [724, 537] width 114 height 47
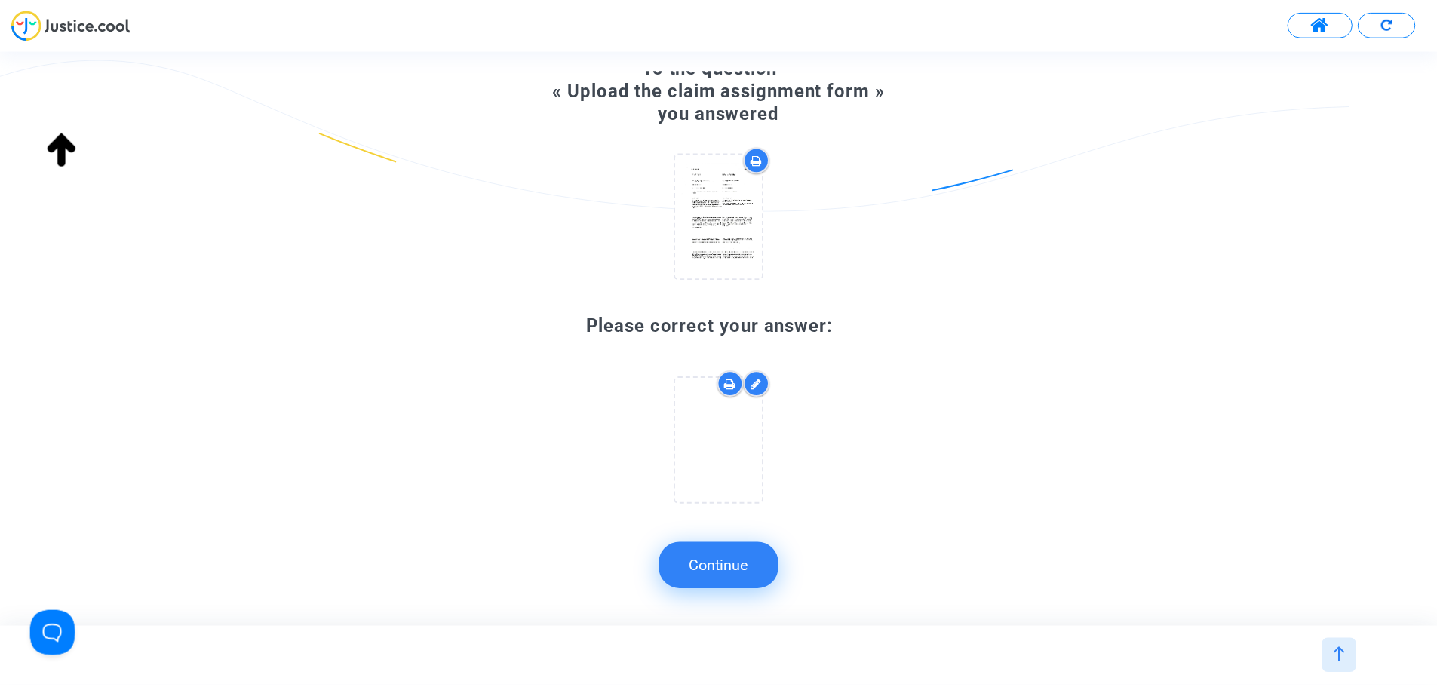
scroll to position [74, 0]
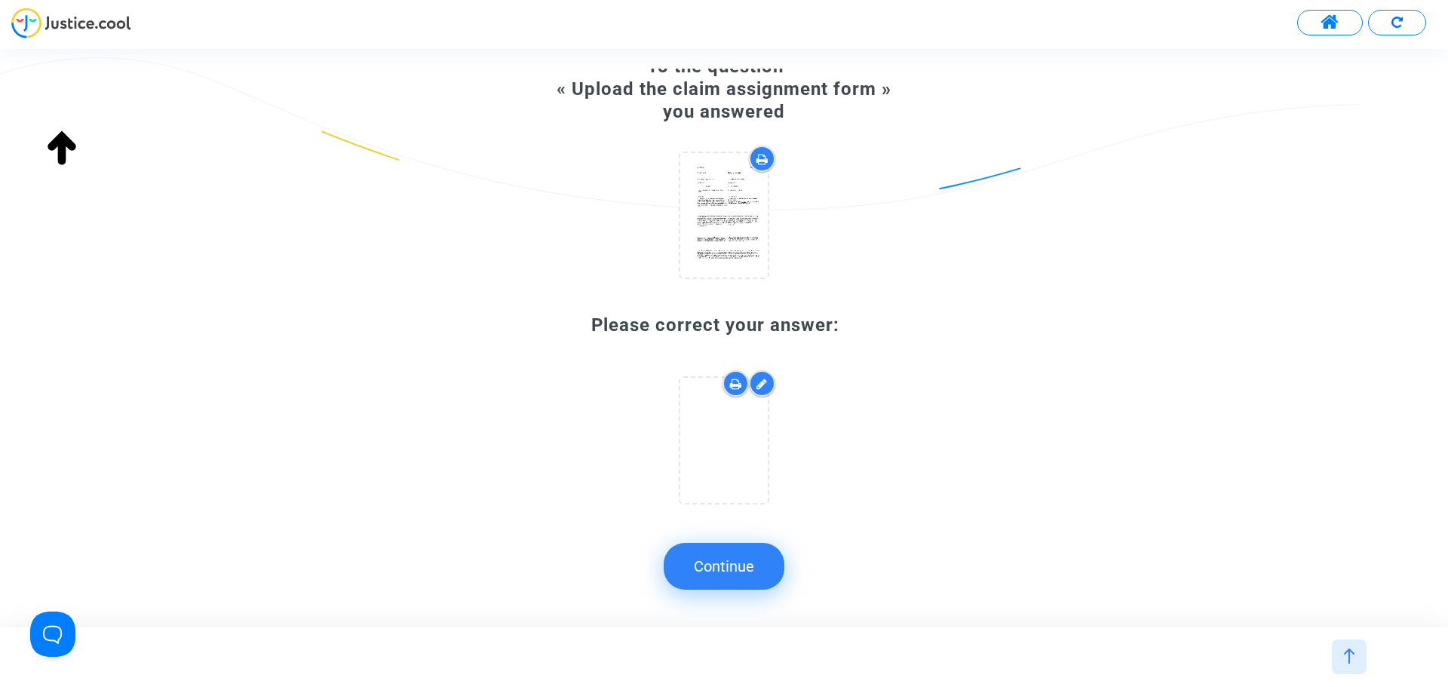
click at [736, 569] on button "Continue" at bounding box center [724, 566] width 121 height 47
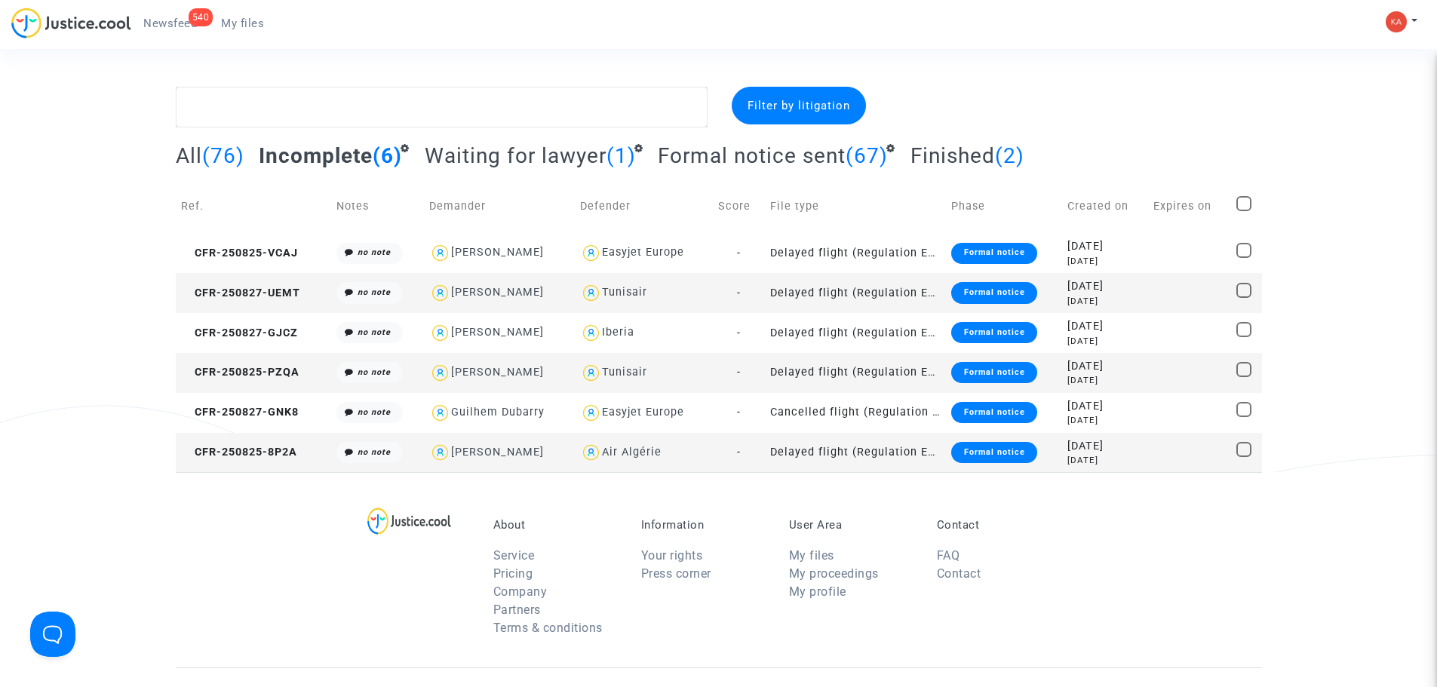
click at [747, 373] on td "-" at bounding box center [739, 373] width 52 height 40
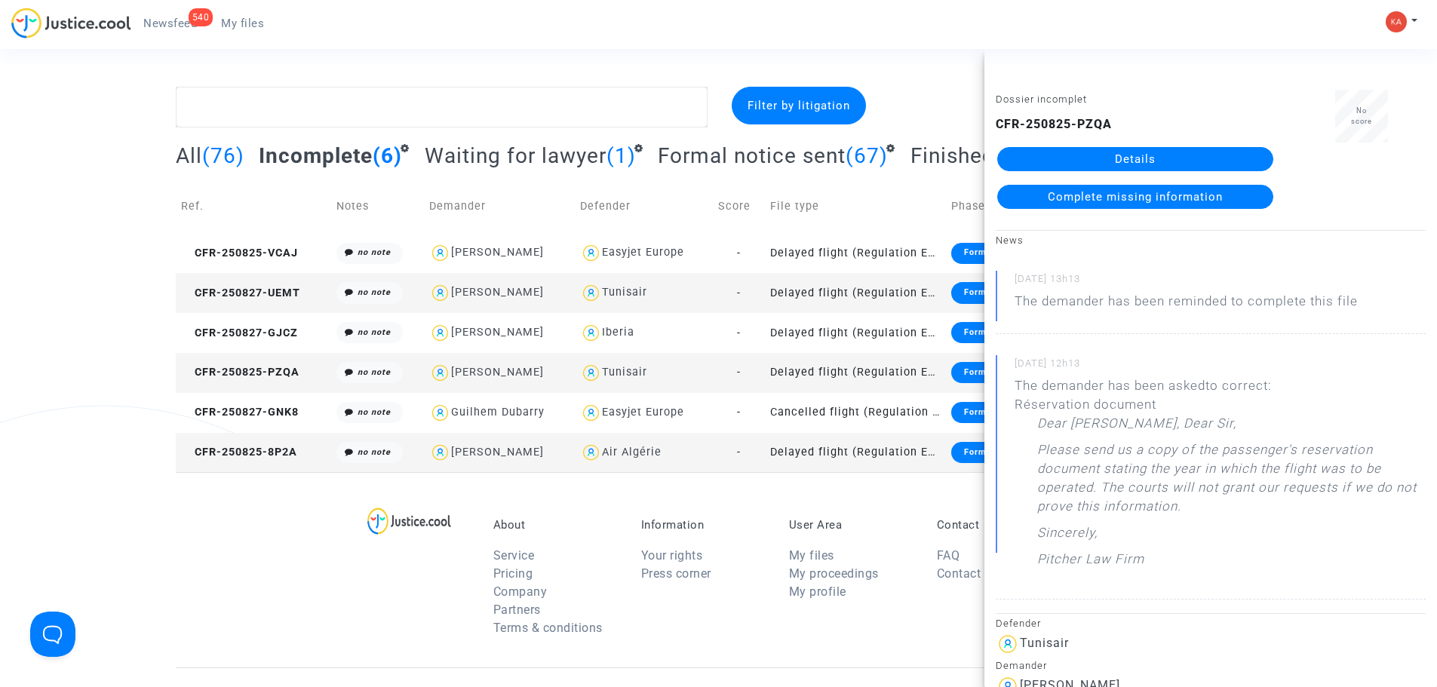
click at [1127, 152] on link "Details" at bounding box center [1135, 159] width 276 height 24
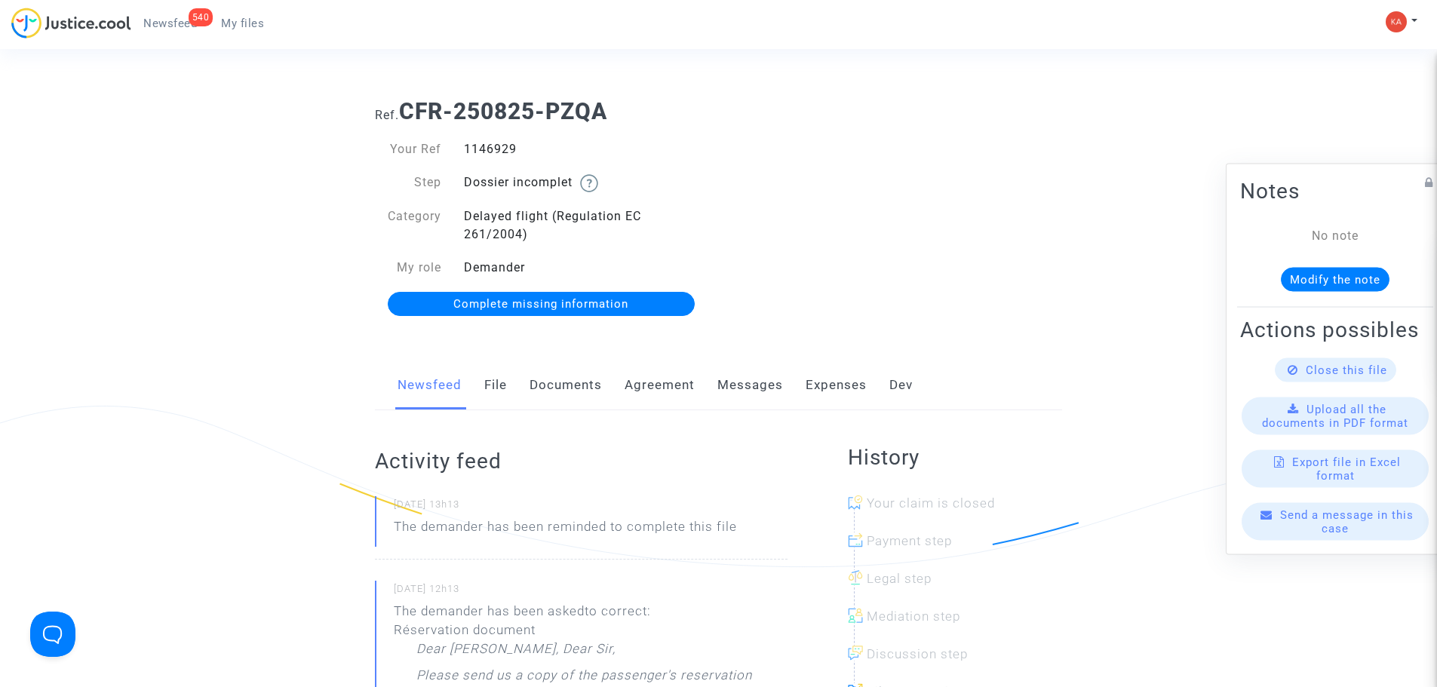
drag, startPoint x: 483, startPoint y: 158, endPoint x: 456, endPoint y: 146, distance: 29.0
click at [456, 146] on div "1146929" at bounding box center [585, 149] width 266 height 18
copy div "1146929"
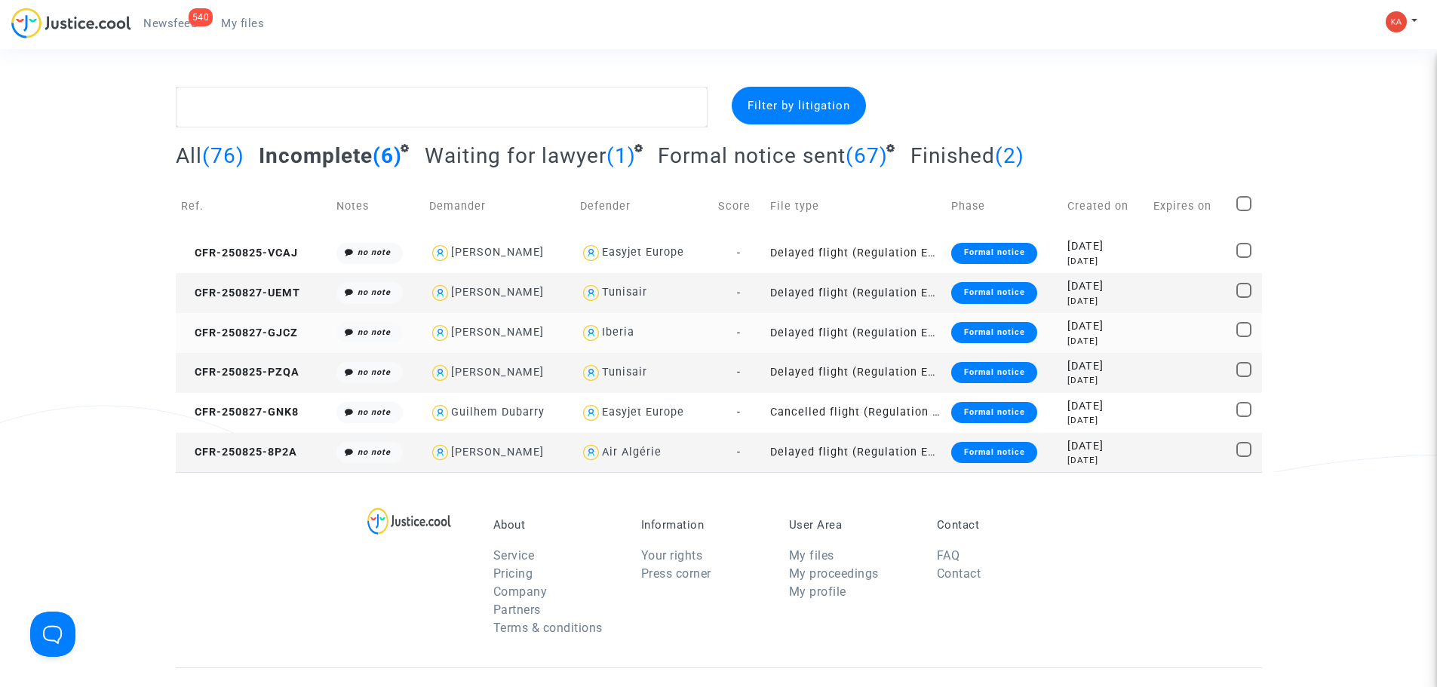
click at [918, 333] on td "Delayed flight (Regulation EC 261/2004)" at bounding box center [856, 333] width 182 height 40
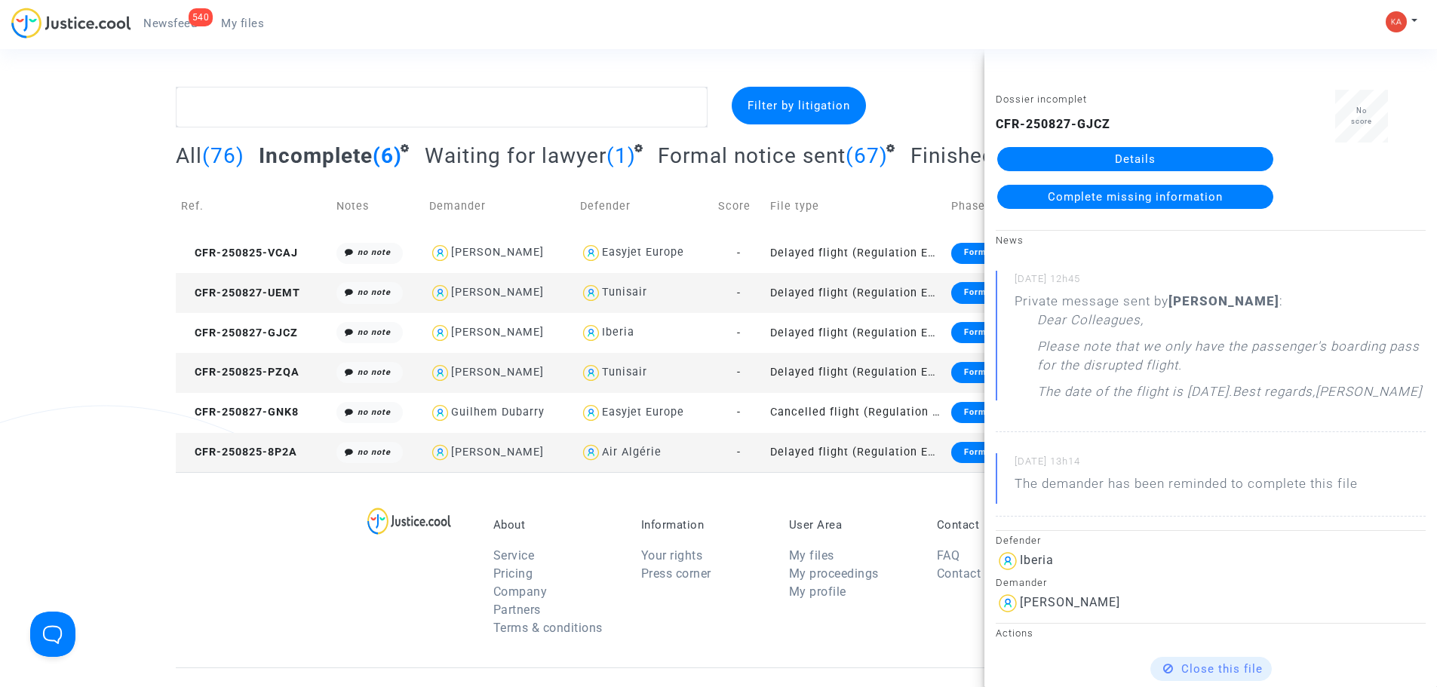
click at [1108, 155] on link "Details" at bounding box center [1135, 159] width 276 height 24
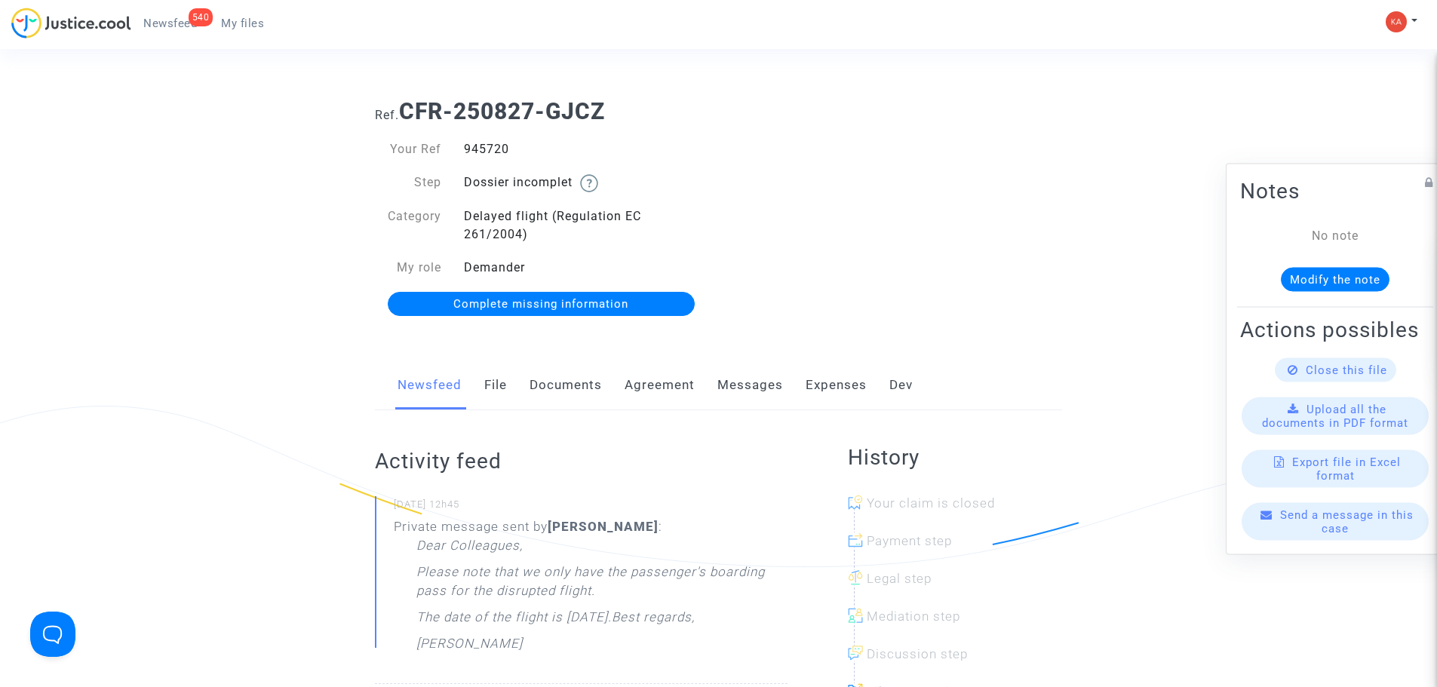
drag, startPoint x: 519, startPoint y: 159, endPoint x: 464, endPoint y: 140, distance: 58.2
click at [464, 140] on div "Your Ref 945720 Step Dossier incomplet Category Delayed flight (Regulation EC 2…" at bounding box center [541, 208] width 333 height 136
click at [474, 151] on div "945720" at bounding box center [585, 149] width 266 height 18
drag, startPoint x: 510, startPoint y: 146, endPoint x: 466, endPoint y: 143, distance: 43.8
click at [462, 143] on div "945720" at bounding box center [585, 149] width 266 height 18
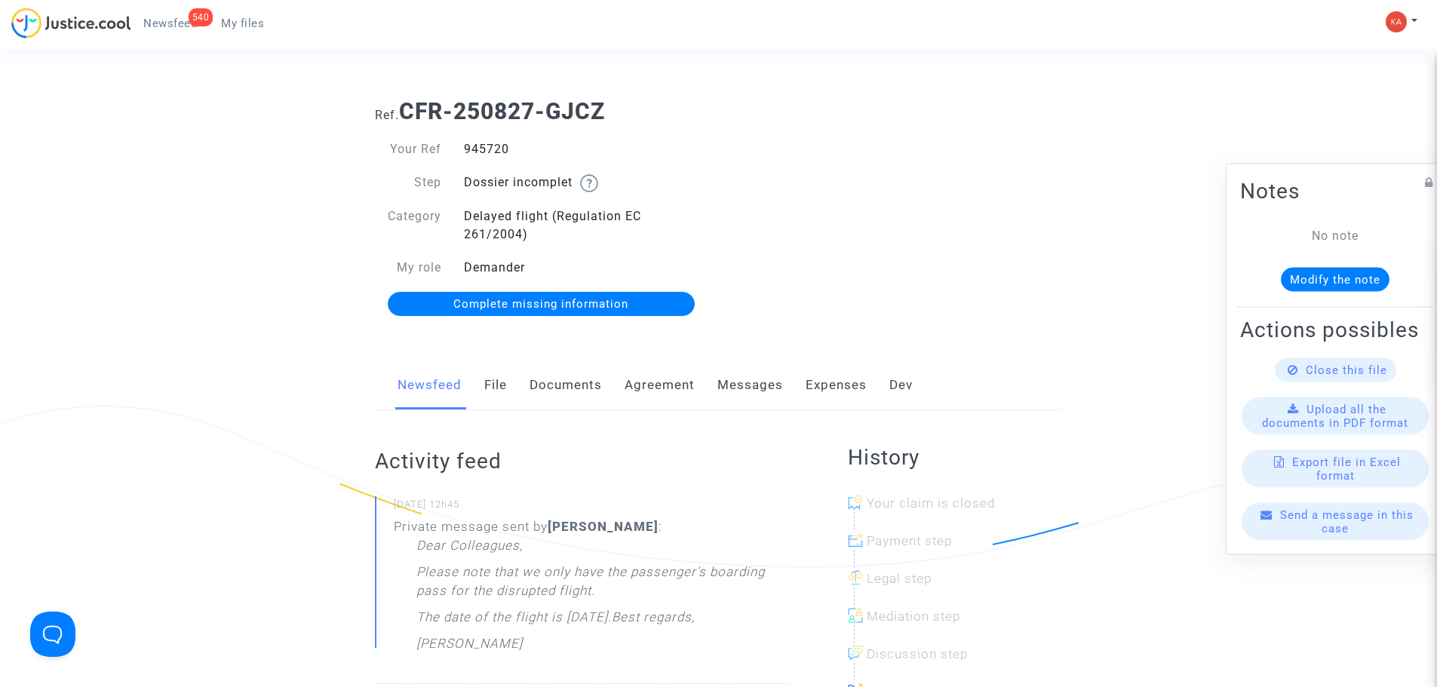
copy div "945720"
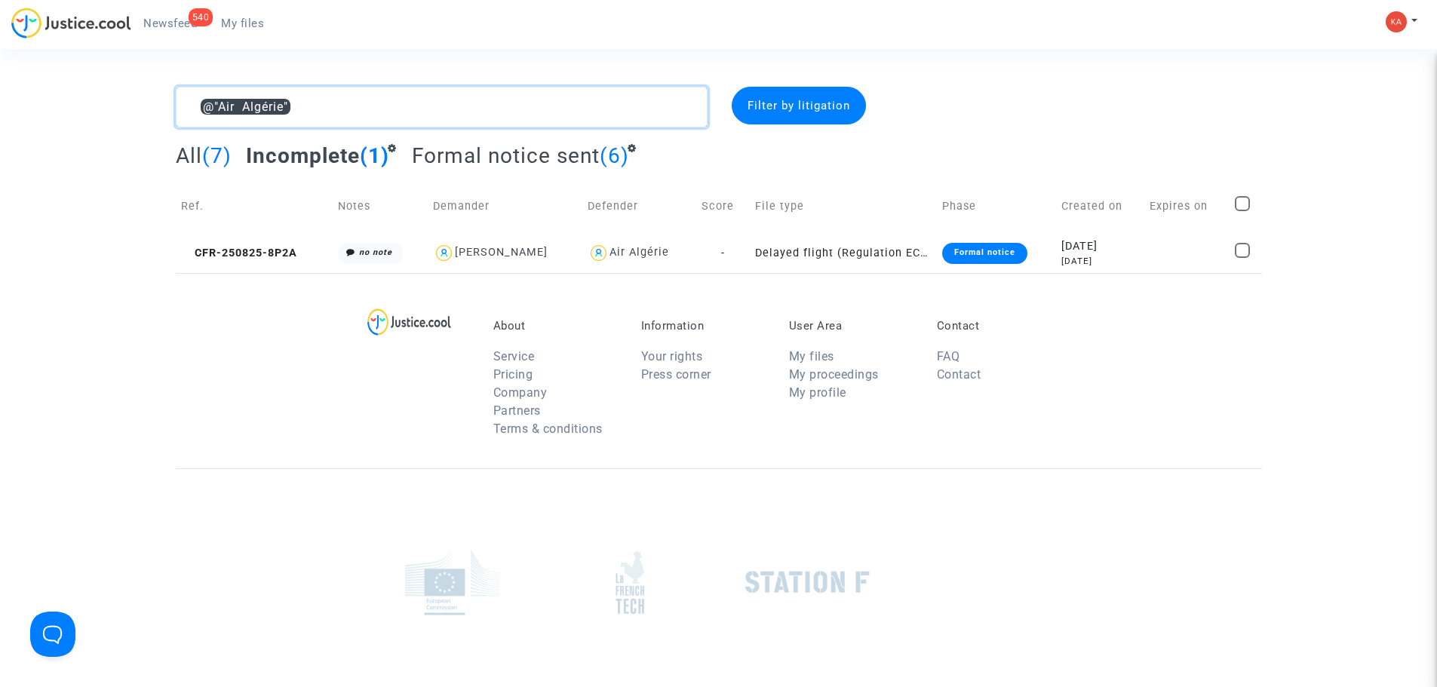
click at [331, 115] on textarea at bounding box center [442, 107] width 532 height 41
drag, startPoint x: 331, startPoint y: 115, endPoint x: 158, endPoint y: 102, distance: 173.2
click at [158, 102] on div "@"Air Algérie" Filter by litigation All (7) Incomplete (1) Formal notice sent (…" at bounding box center [718, 180] width 1437 height 186
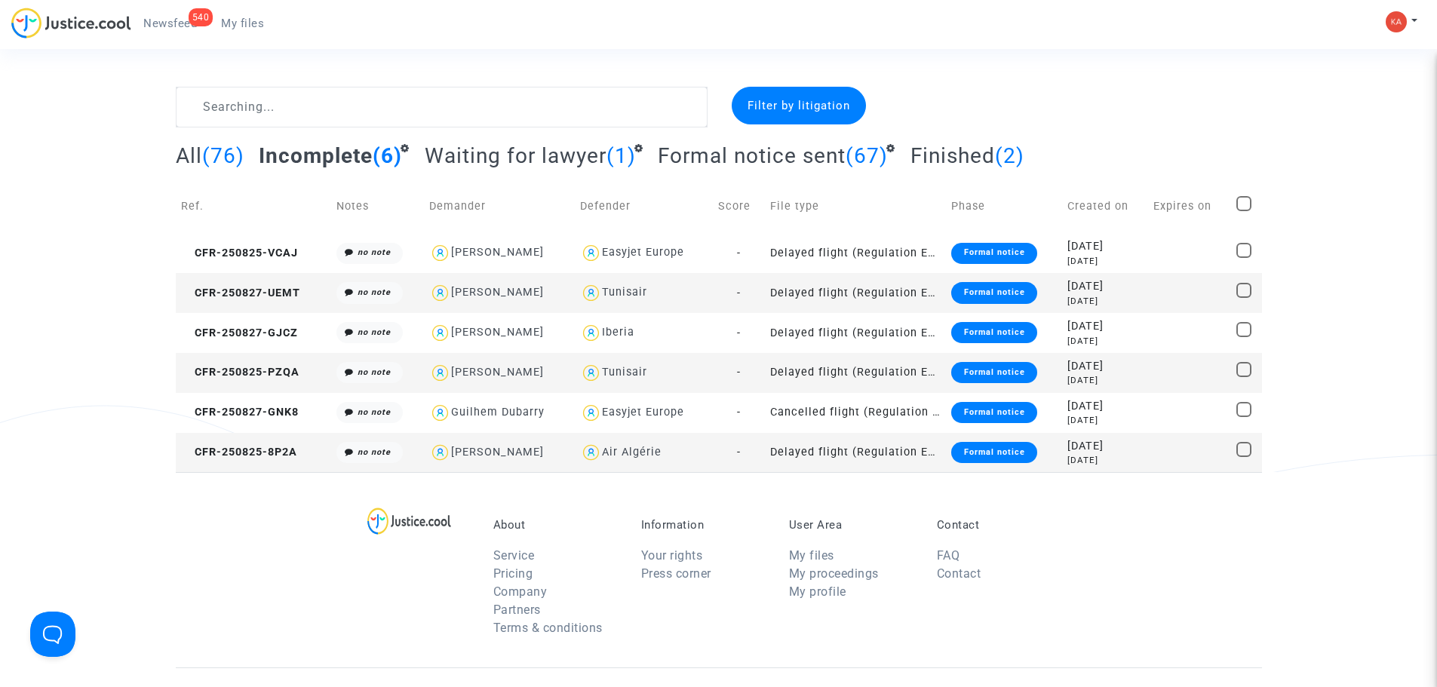
click at [832, 292] on td "Delayed flight (Regulation EC 261/2004)" at bounding box center [856, 293] width 182 height 40
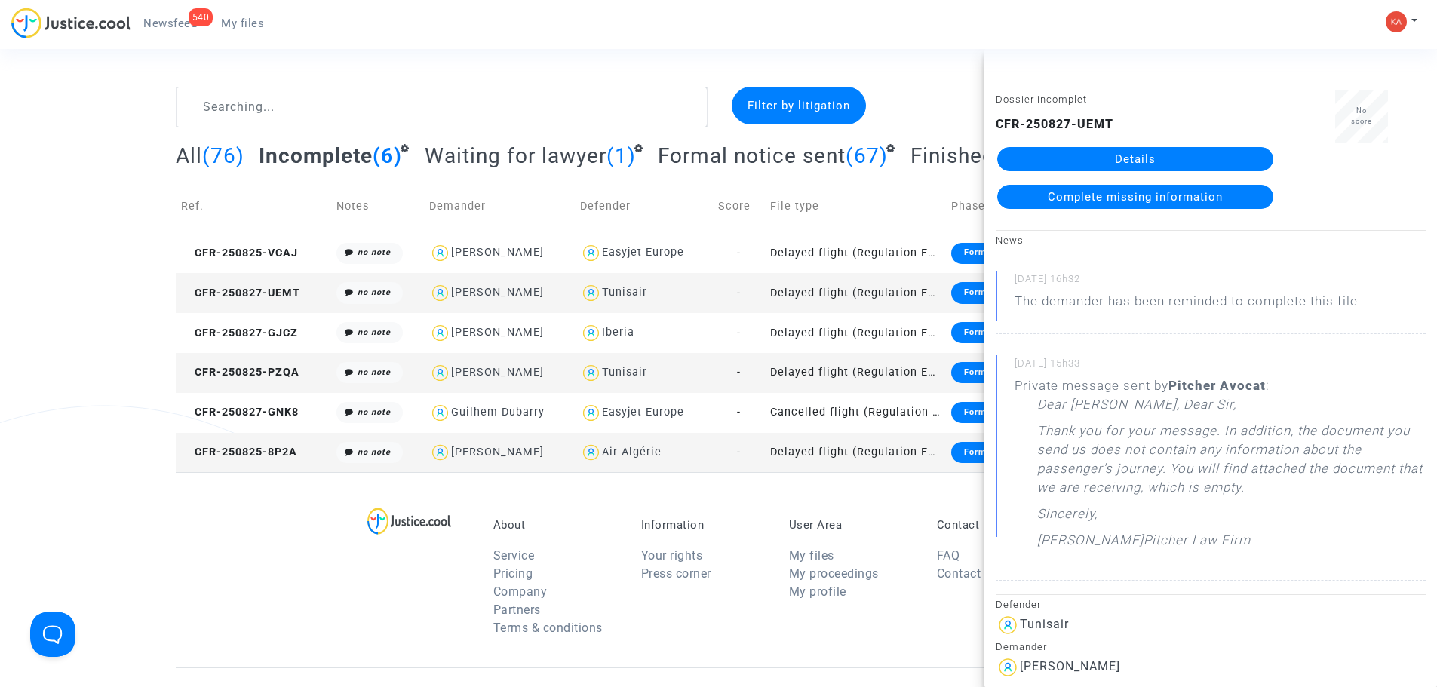
click at [1124, 166] on link "Details" at bounding box center [1135, 159] width 276 height 24
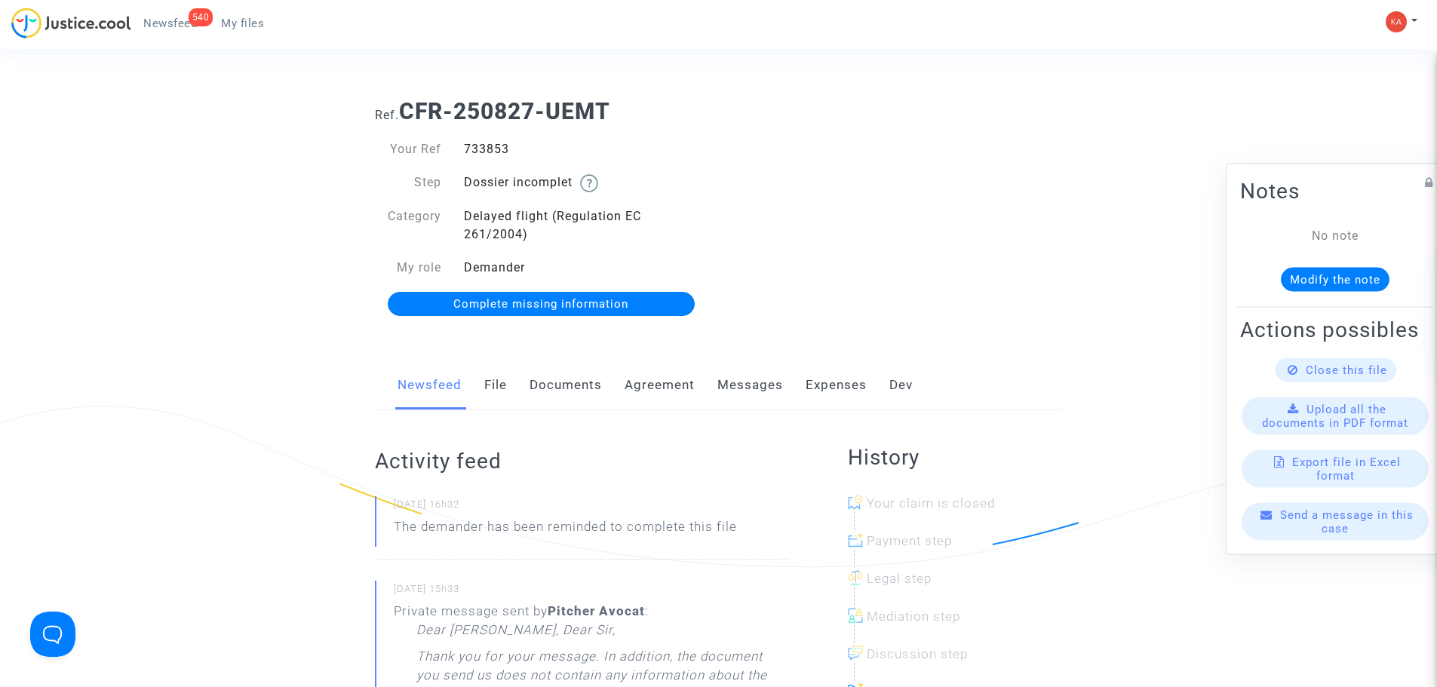
drag, startPoint x: 516, startPoint y: 155, endPoint x: 461, endPoint y: 152, distance: 55.2
click at [461, 152] on div "733853" at bounding box center [585, 149] width 266 height 18
copy div "733853"
click at [648, 300] on link "Complete missing information" at bounding box center [541, 304] width 307 height 24
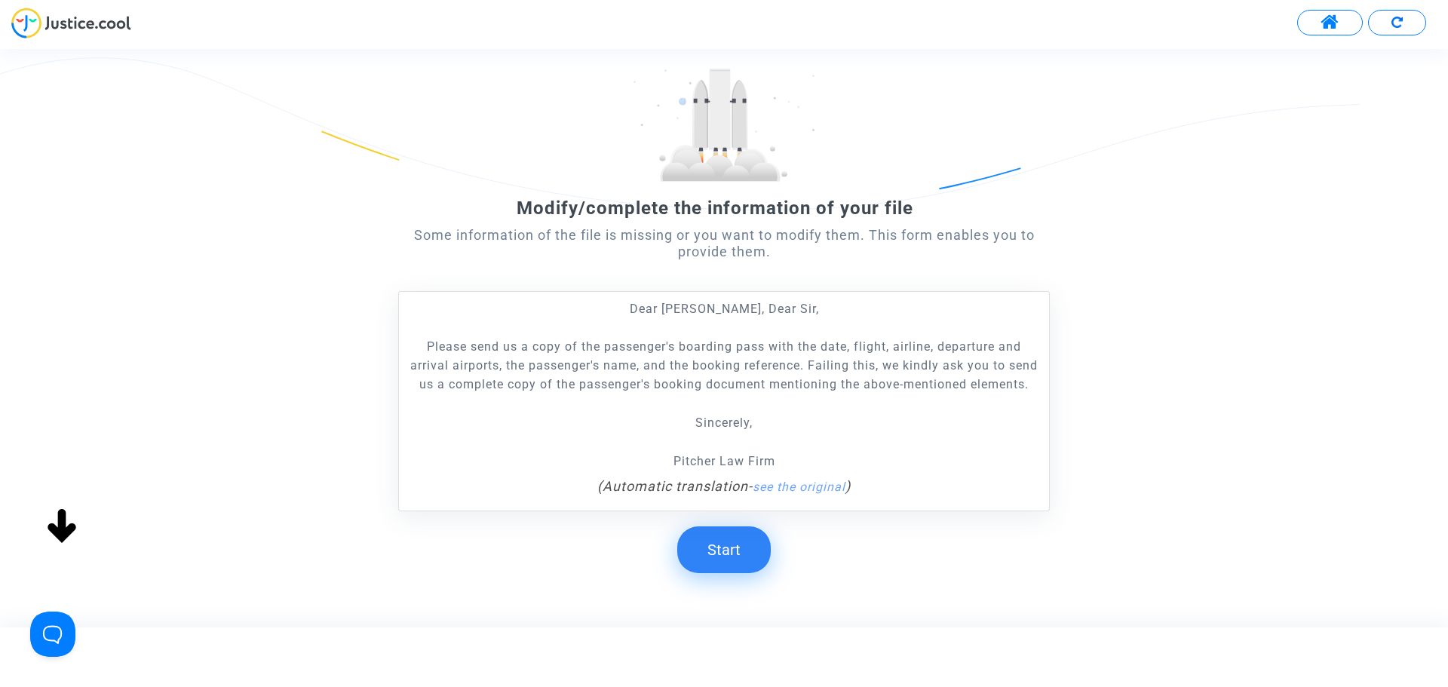
scroll to position [157, 0]
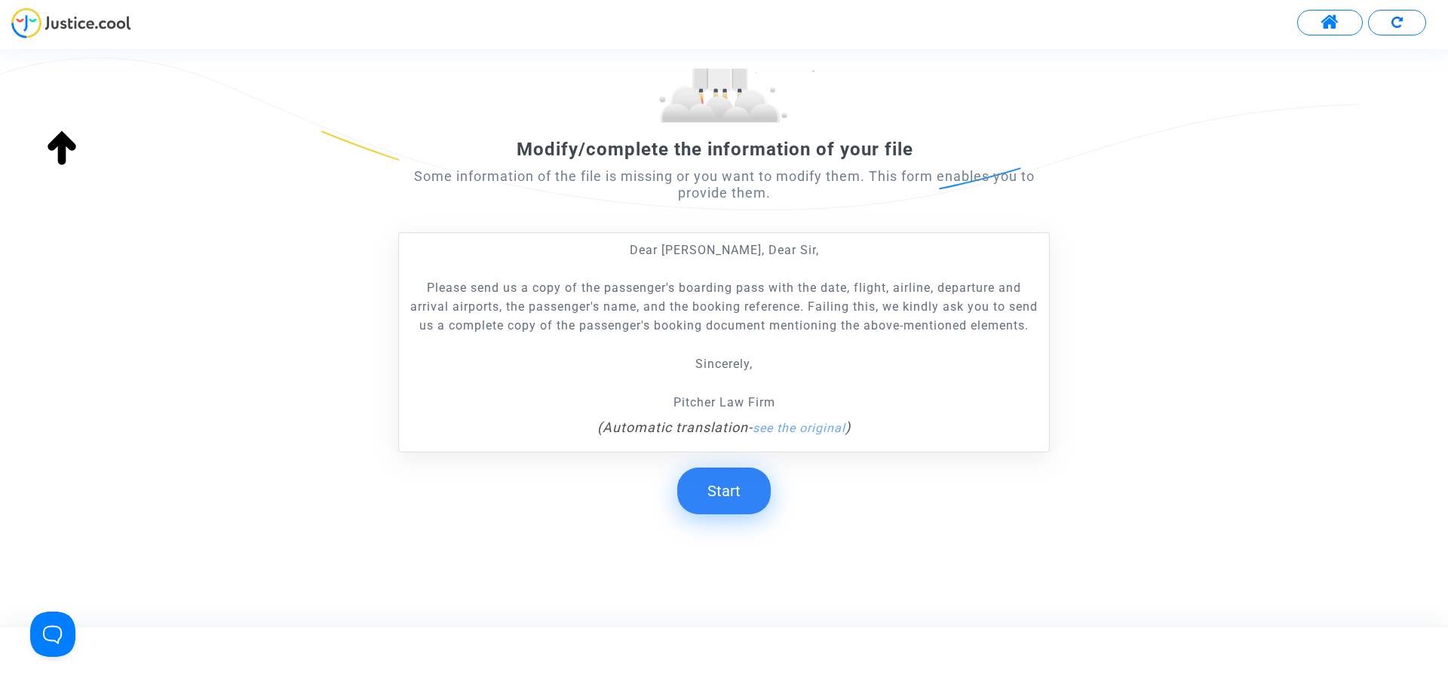
click at [753, 498] on button "Start" at bounding box center [724, 491] width 94 height 47
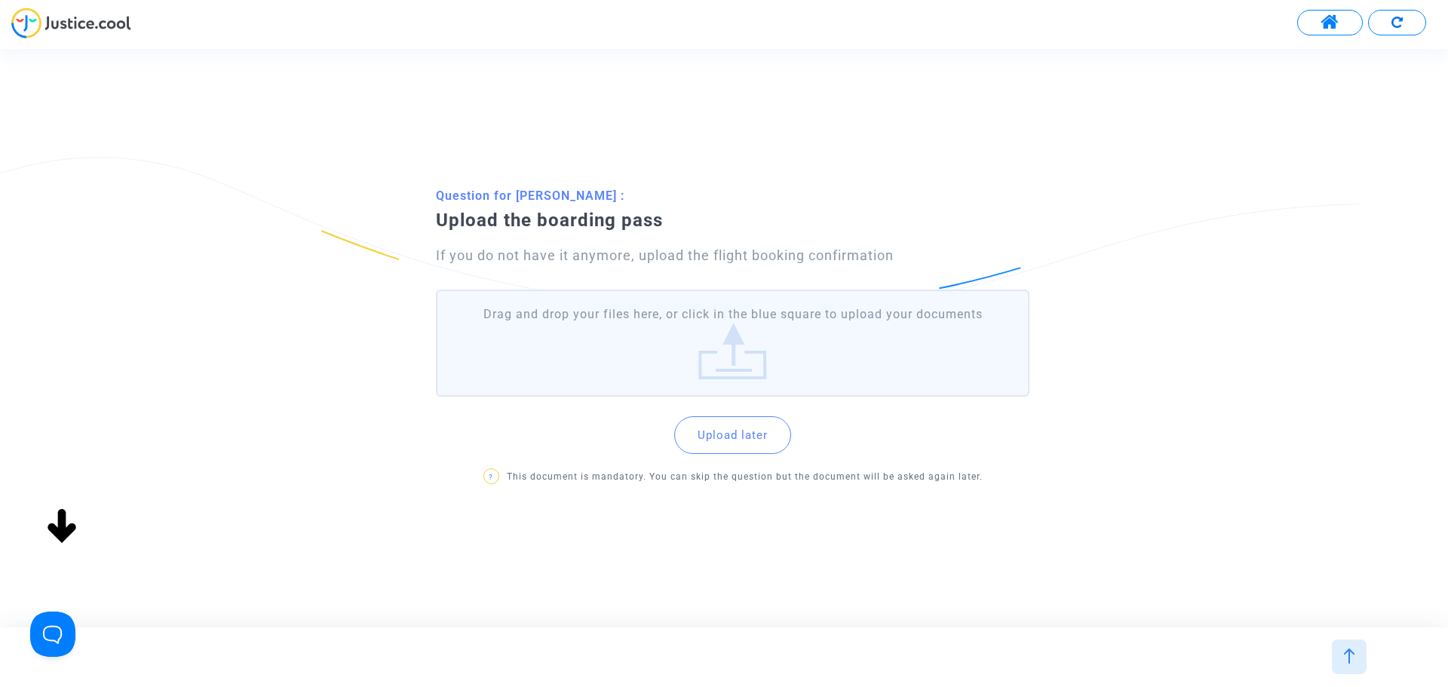
click at [713, 326] on label "Drag and drop your files here, or click in the blue square to upload your docum…" at bounding box center [732, 343] width 593 height 107
click at [0, 0] on input "Drag and drop your files here, or click in the blue square to upload your docum…" at bounding box center [0, 0] width 0 height 0
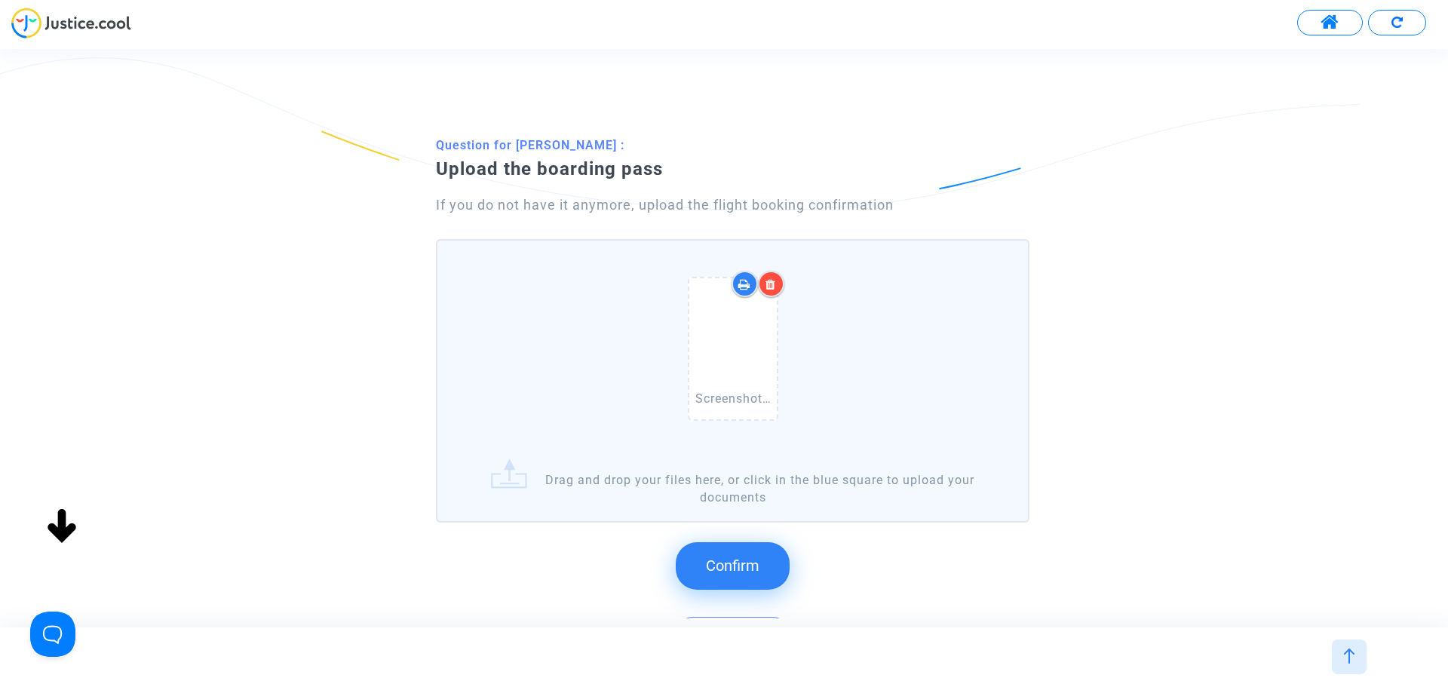
click at [732, 569] on span "Confirm" at bounding box center [733, 566] width 54 height 18
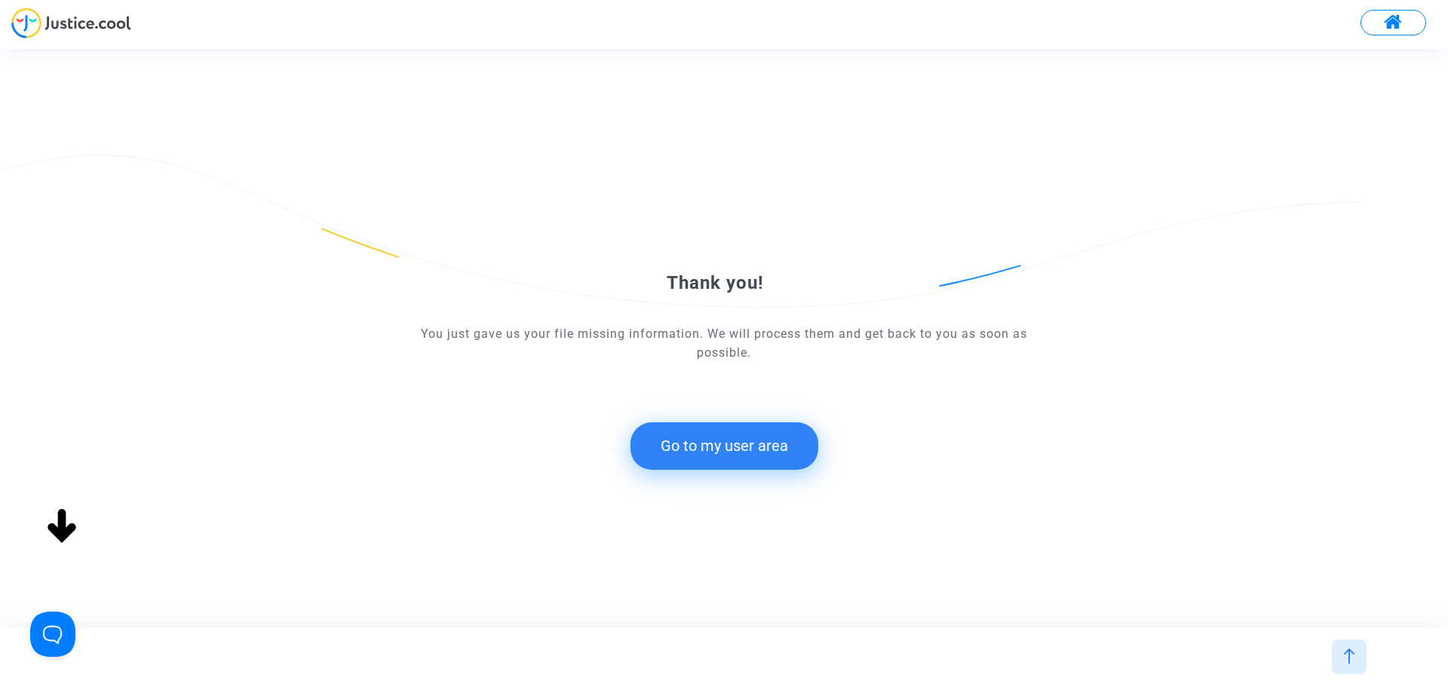
scroll to position [0, 0]
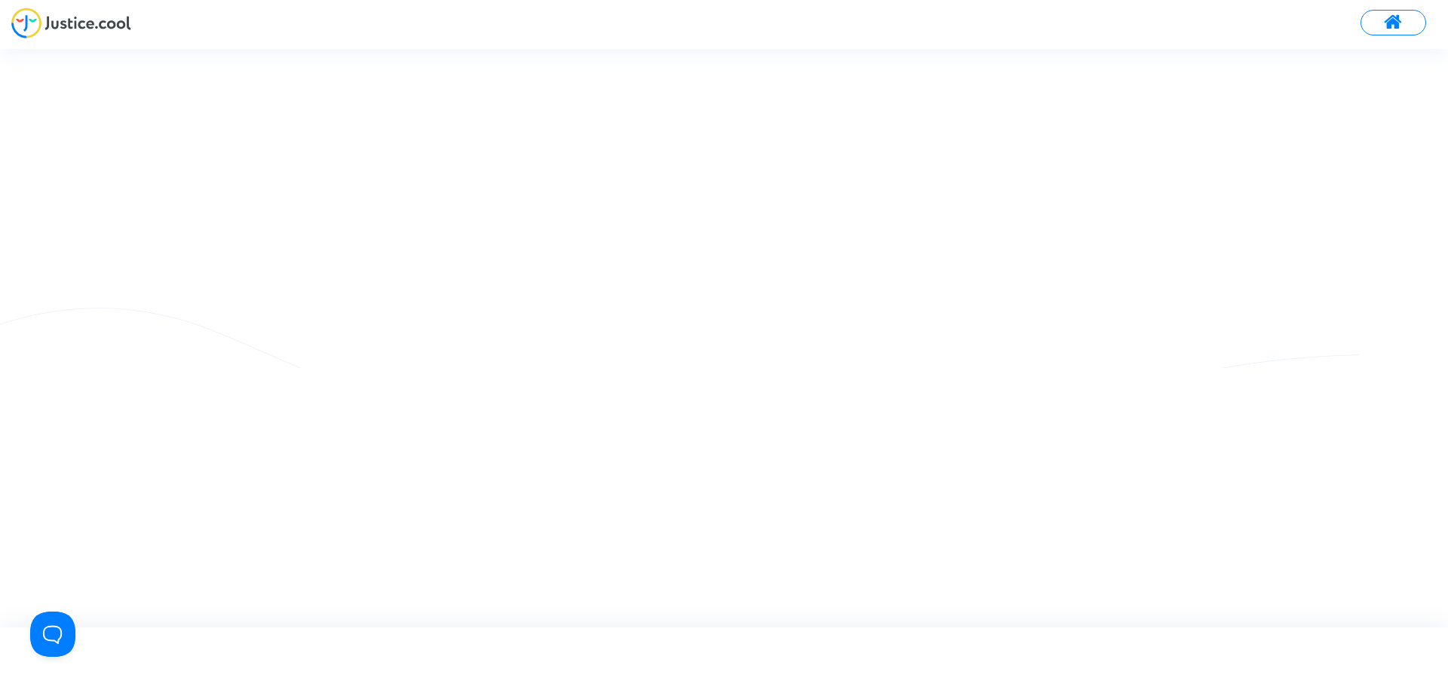
click at [85, 23] on img at bounding box center [71, 23] width 120 height 31
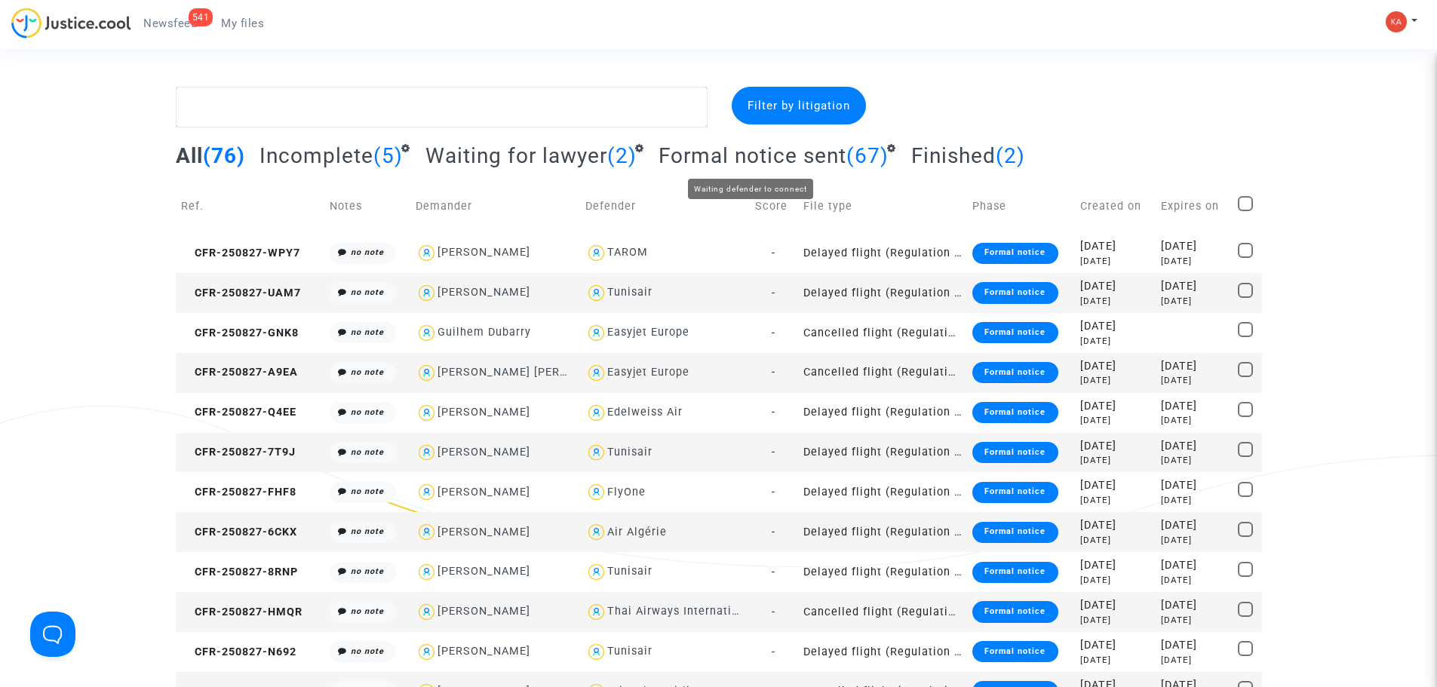
click at [670, 166] on span "Formal notice sent" at bounding box center [752, 155] width 188 height 25
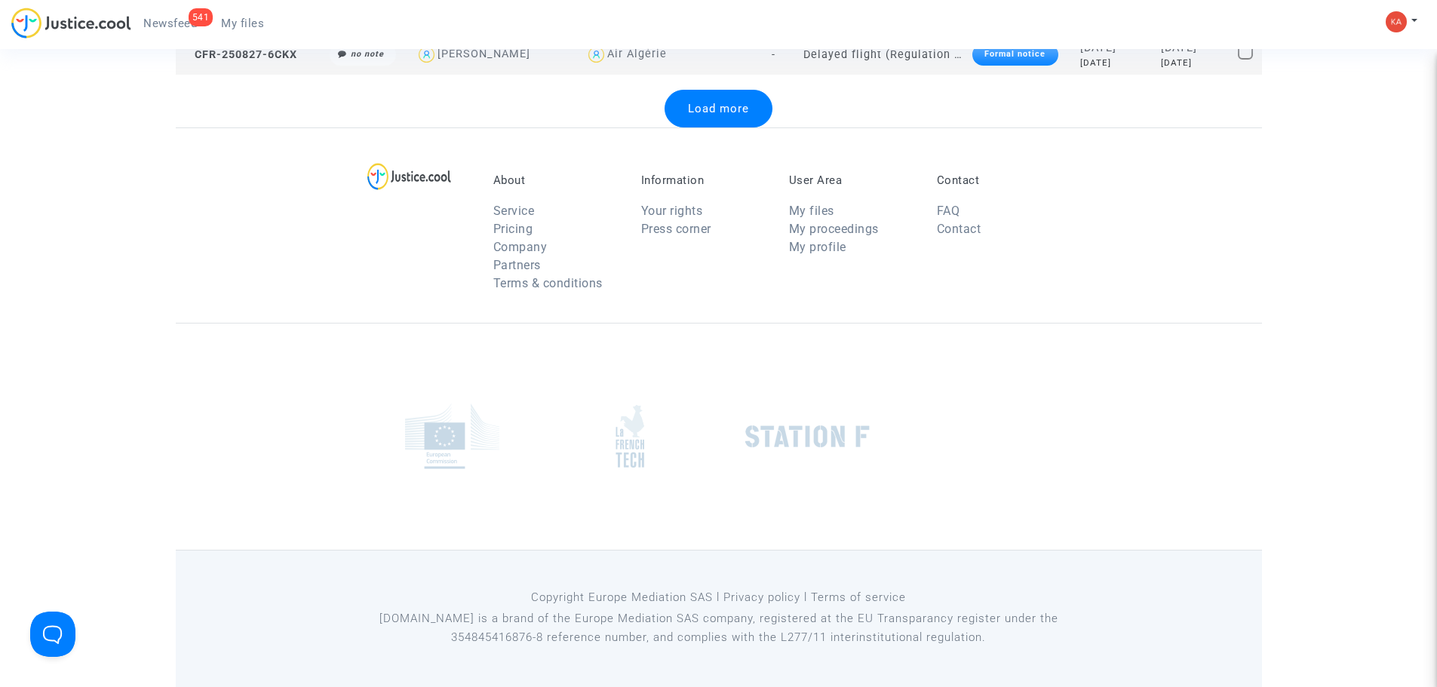
scroll to position [1624, 0]
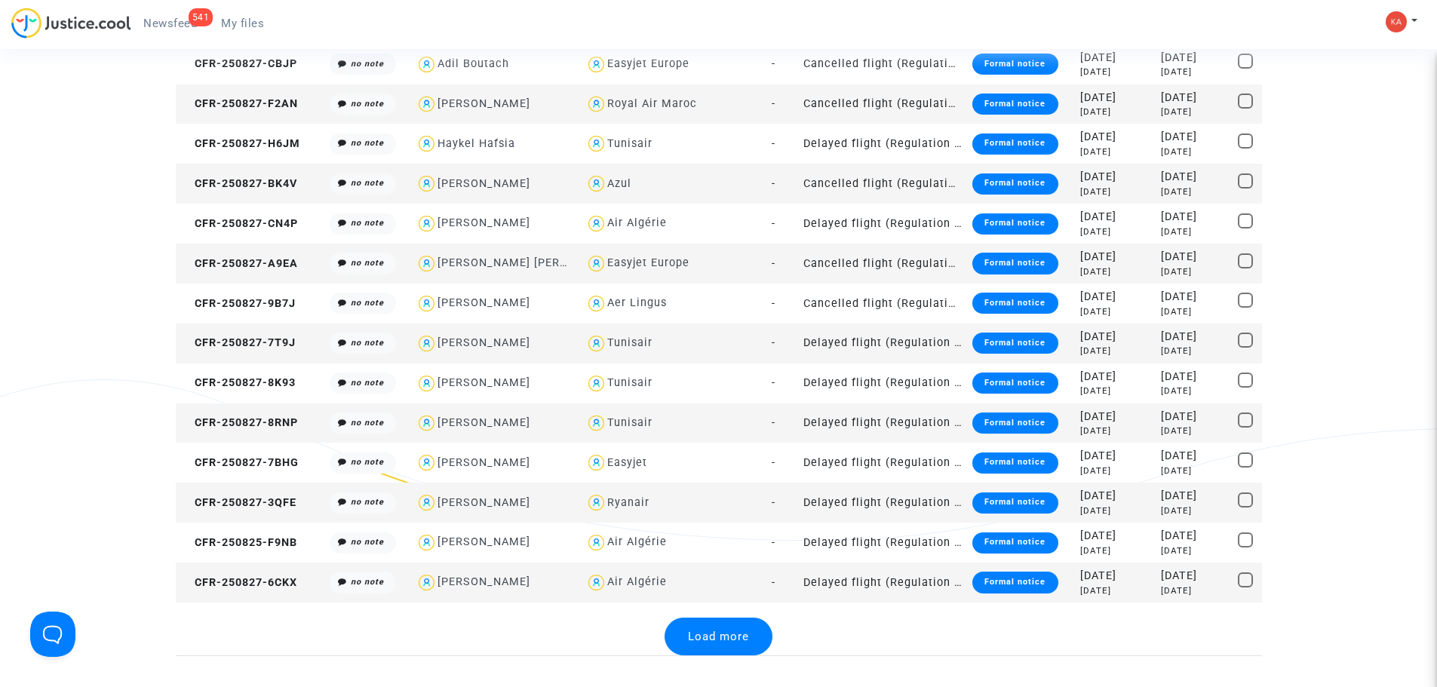
click at [717, 587] on div "Air Algérie" at bounding box center [664, 583] width 159 height 22
type textarea "@"Air Algérie""
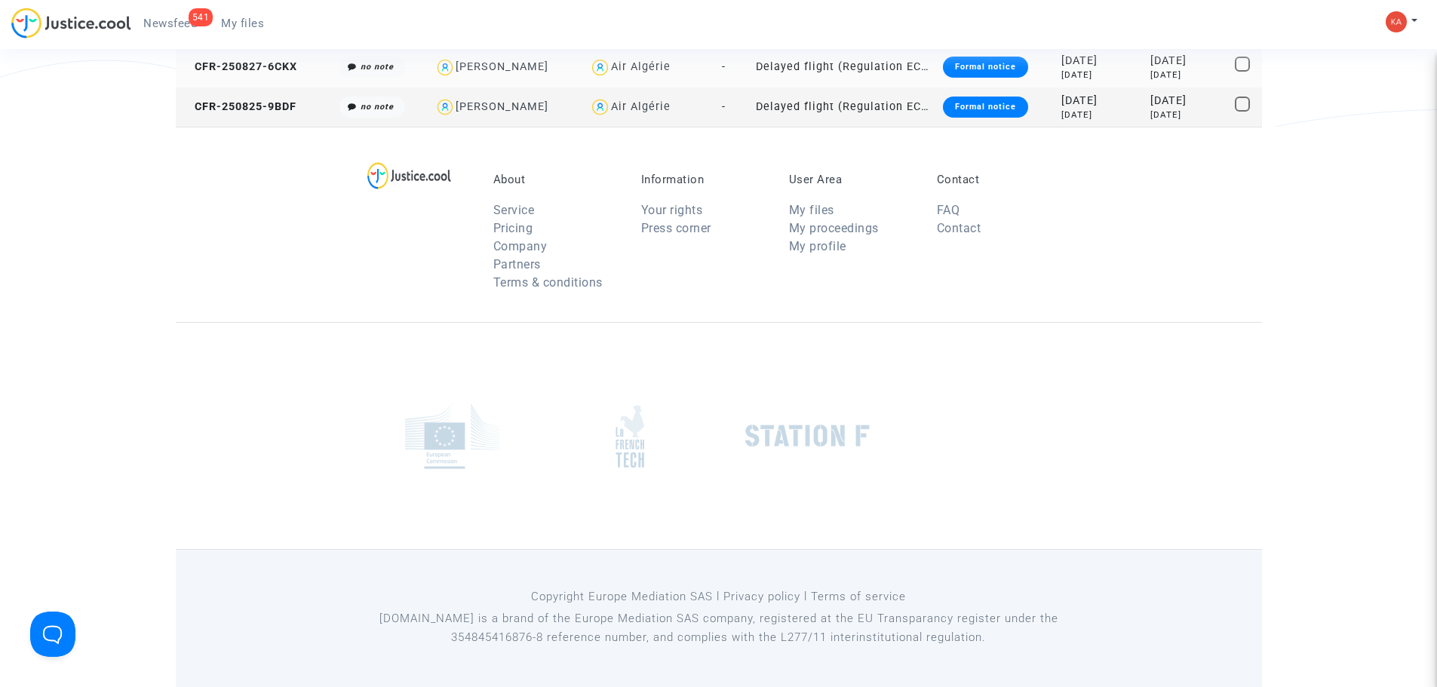
click at [846, 67] on td "Delayed flight (Regulation EC 261/2004)" at bounding box center [843, 68] width 187 height 40
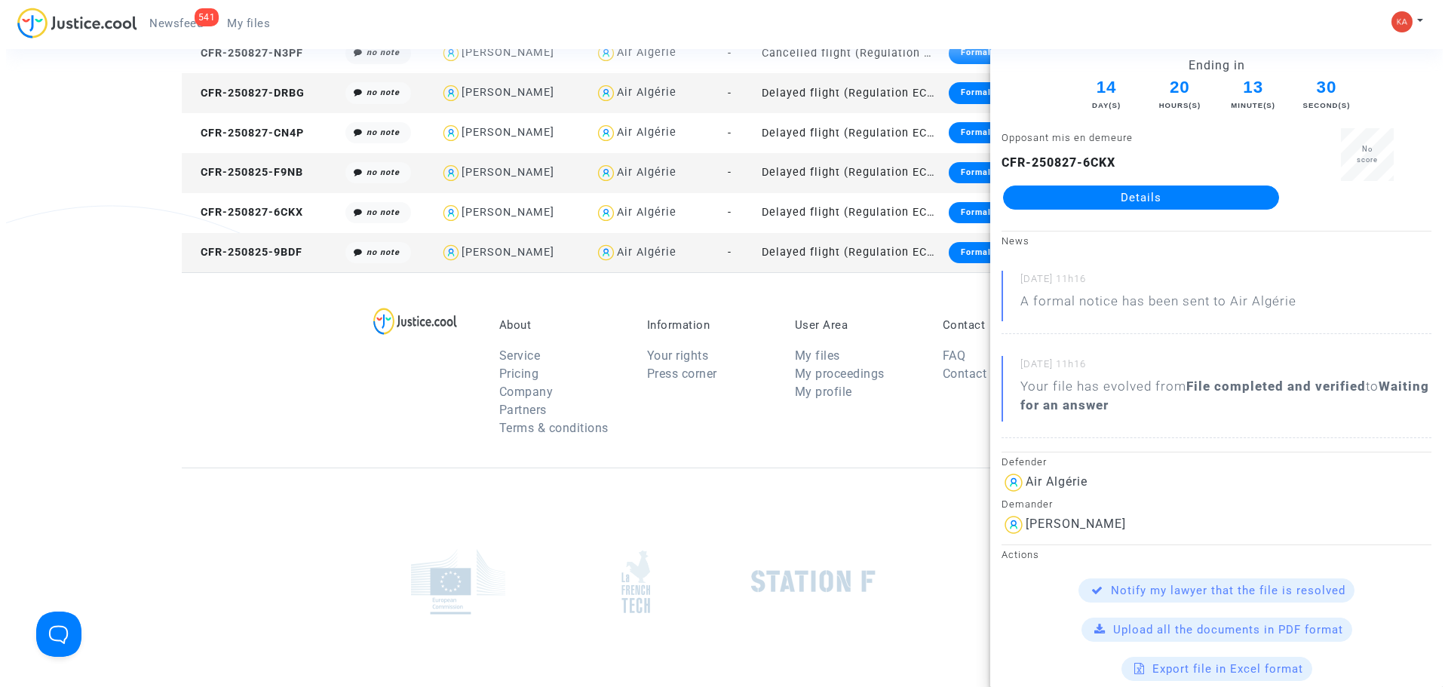
scroll to position [0, 0]
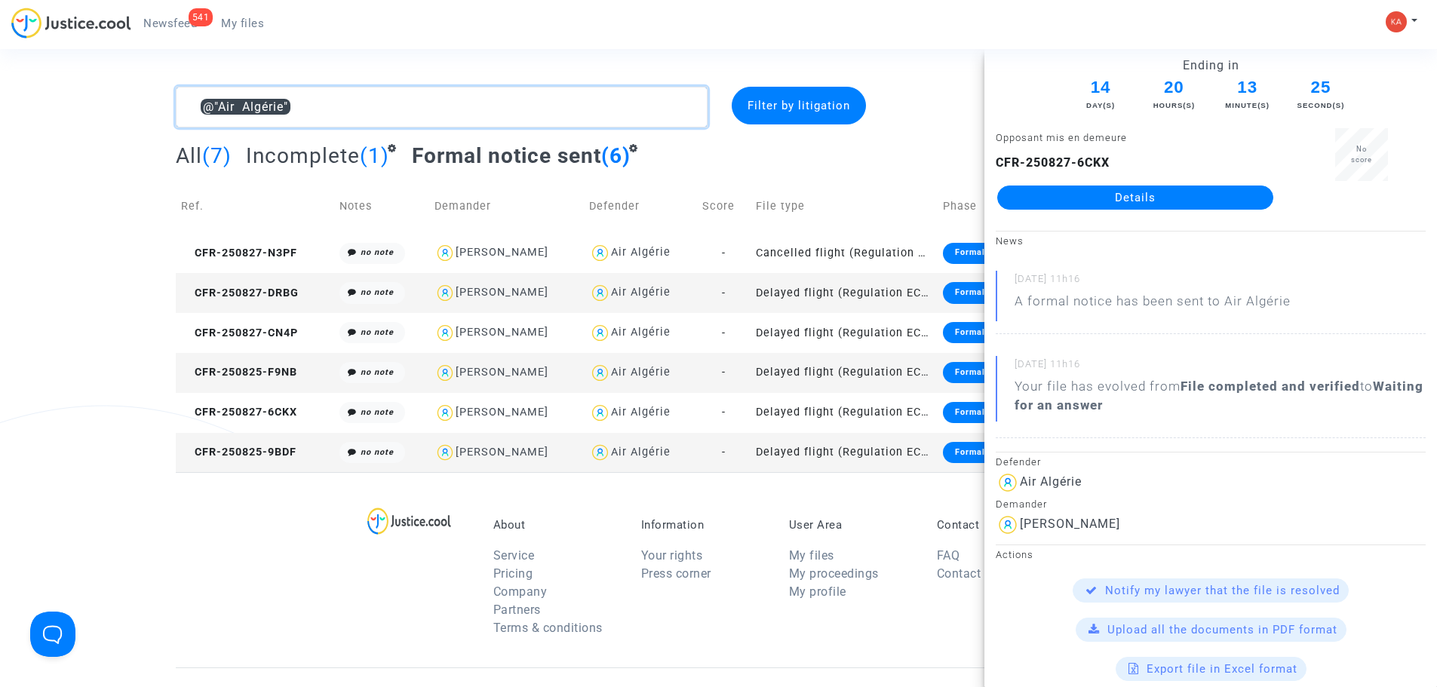
drag, startPoint x: 382, startPoint y: 116, endPoint x: 70, endPoint y: 112, distance: 312.2
click at [61, 113] on div "@"Air Algérie" Filter by litigation All (7) Incomplete (1) Formal notice sent (…" at bounding box center [718, 279] width 1437 height 385
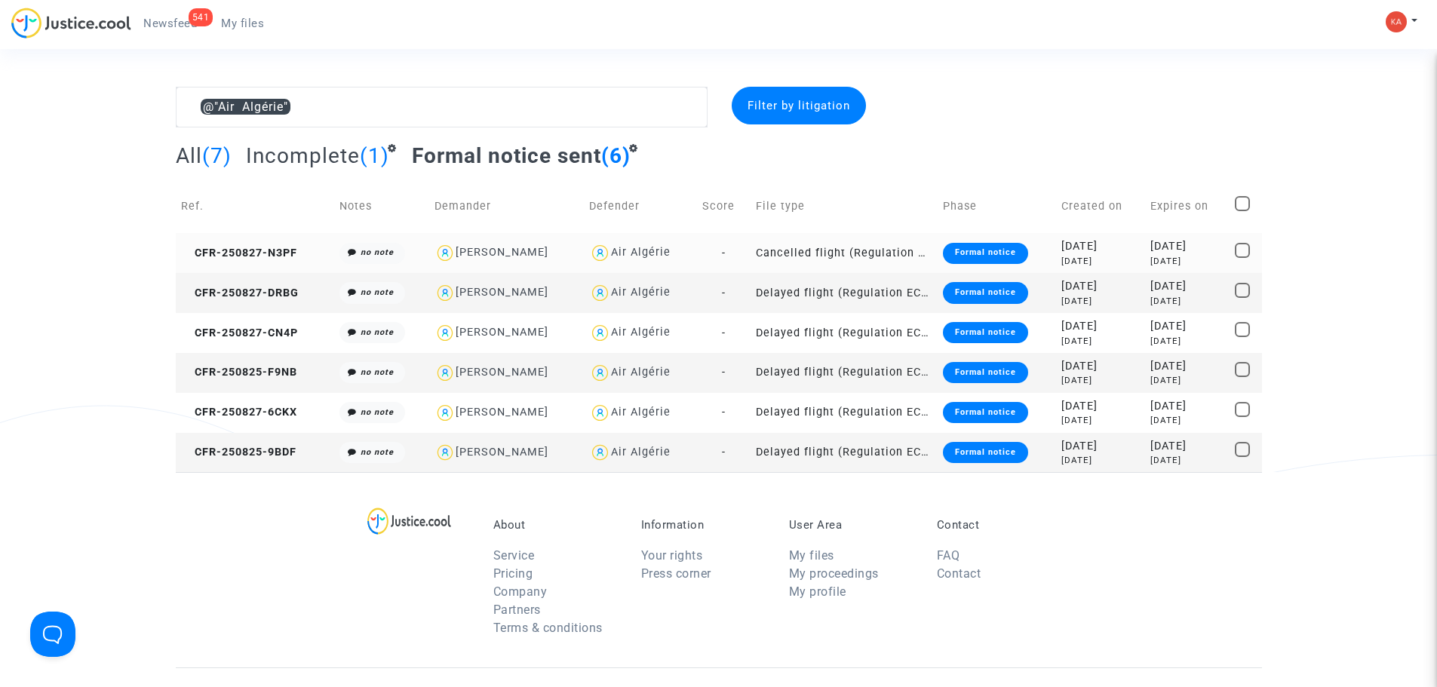
click at [719, 253] on td "-" at bounding box center [724, 253] width 54 height 40
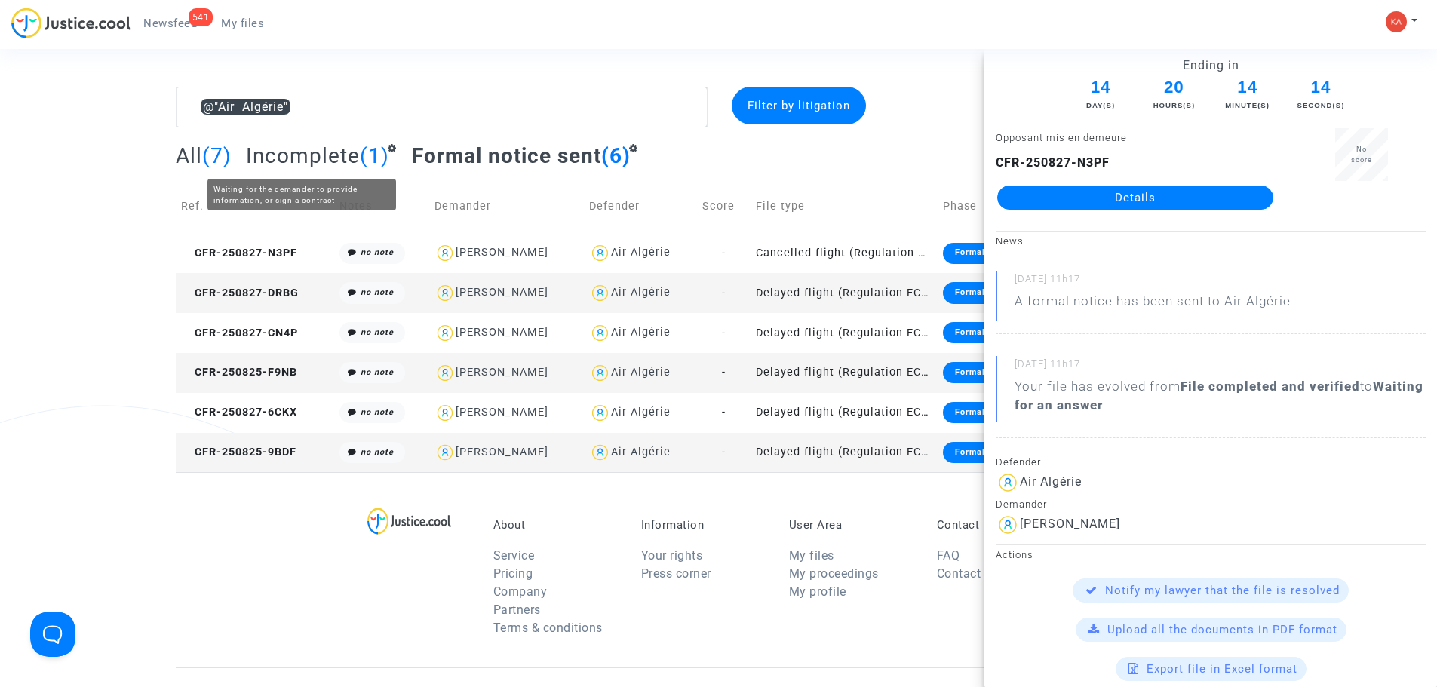
click at [304, 158] on span "Incomplete" at bounding box center [303, 155] width 114 height 25
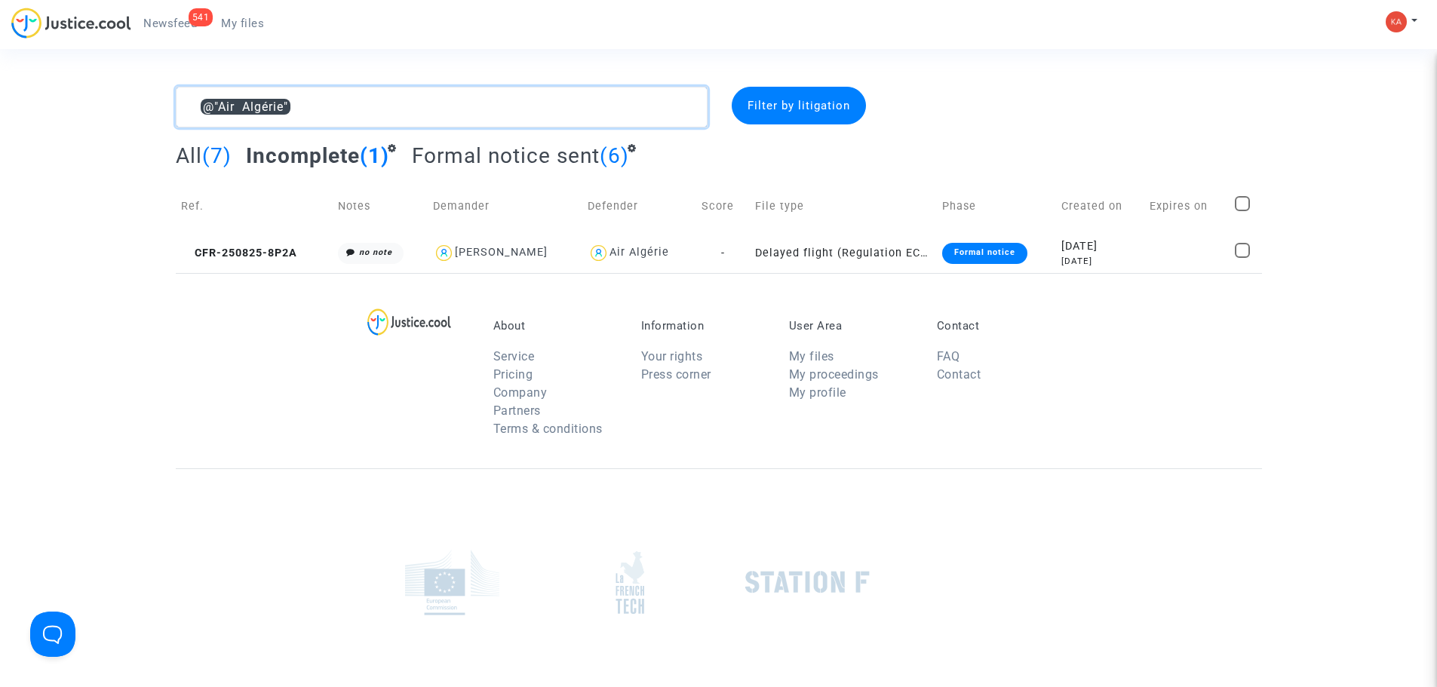
drag, startPoint x: 362, startPoint y: 114, endPoint x: 130, endPoint y: 117, distance: 232.3
click at [130, 117] on div "@"Air Algérie" Filter by litigation All (7) Incomplete (1) Formal notice sent (…" at bounding box center [718, 180] width 1437 height 186
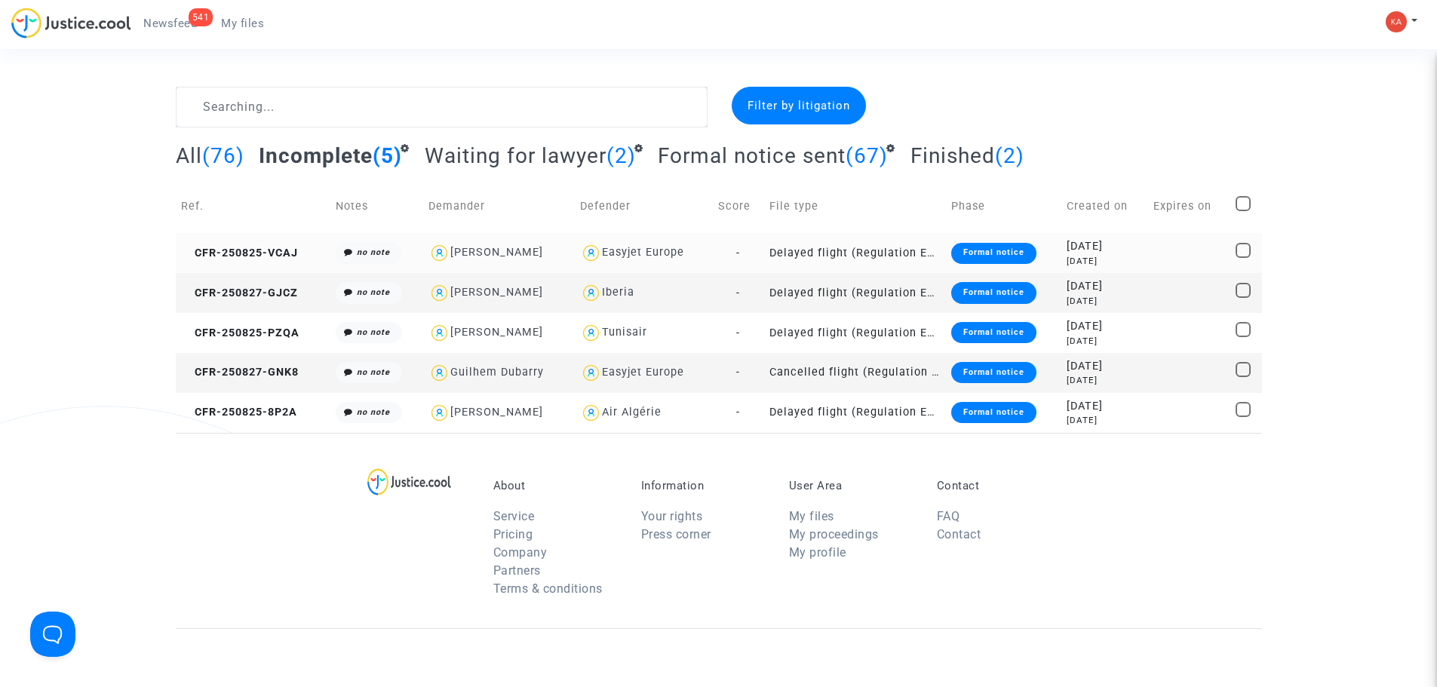
click at [844, 250] on td "Delayed flight (Regulation EC 261/2004)" at bounding box center [855, 253] width 182 height 40
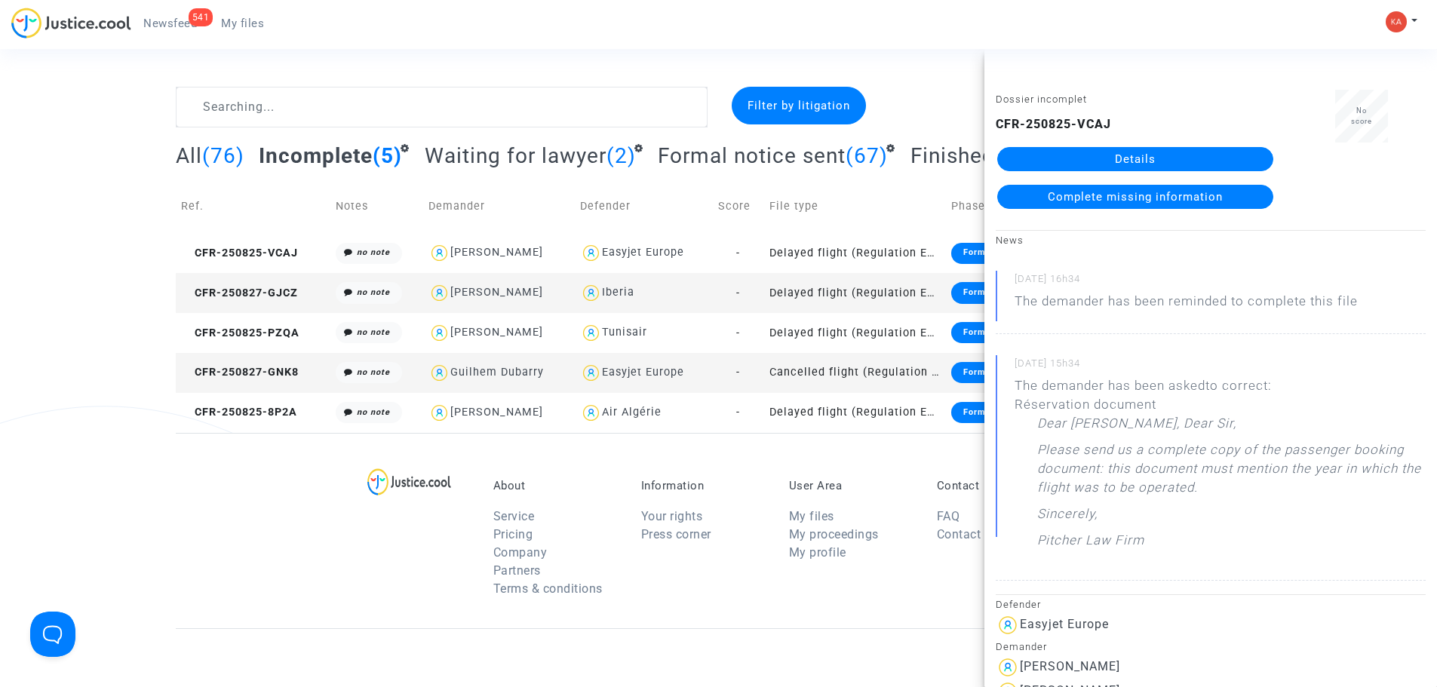
click at [1121, 157] on link "Details" at bounding box center [1135, 159] width 276 height 24
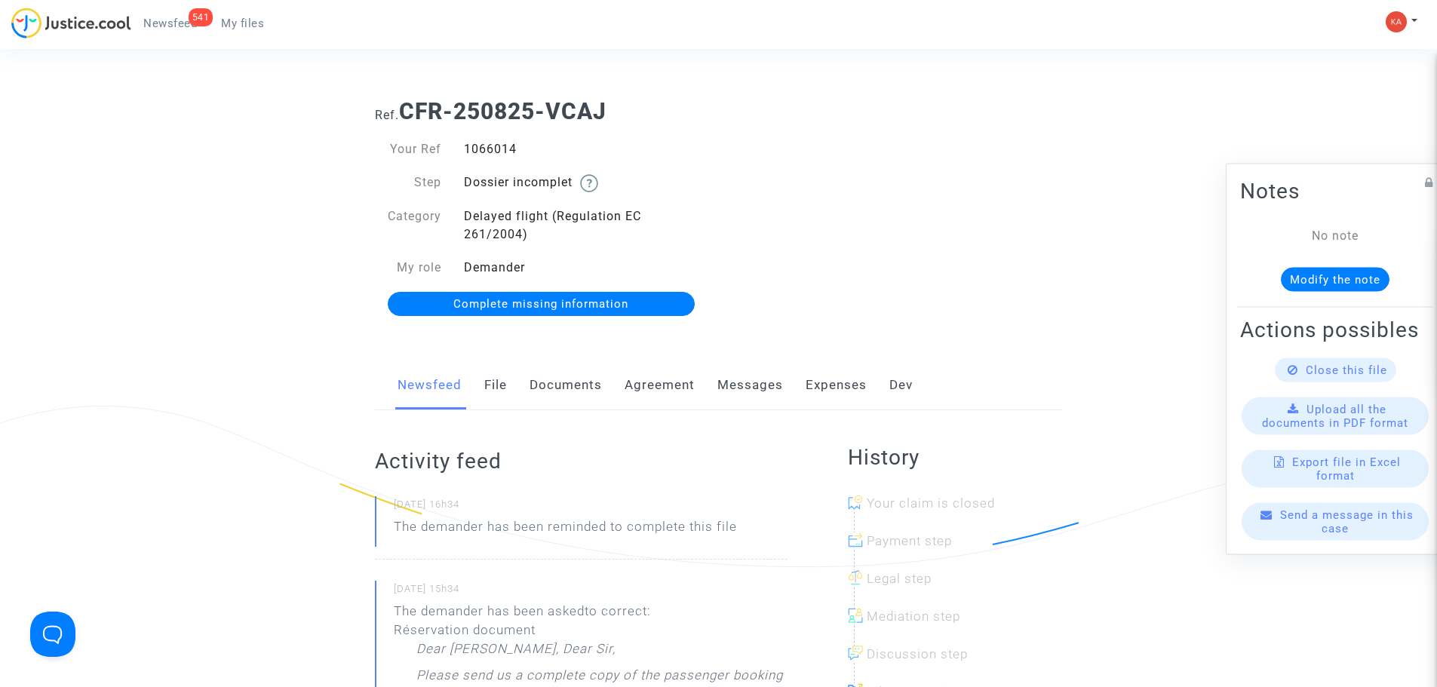
drag, startPoint x: 541, startPoint y: 154, endPoint x: 452, endPoint y: 153, distance: 89.0
click at [452, 153] on div "1066014" at bounding box center [585, 149] width 266 height 18
copy div "1066014"
click at [547, 316] on div "Your Ref 1066014 Step Dossier incomplet Category Delayed flight (Regulation EC …" at bounding box center [540, 227] width 355 height 204
click at [550, 308] on span "Complete missing information" at bounding box center [540, 304] width 175 height 14
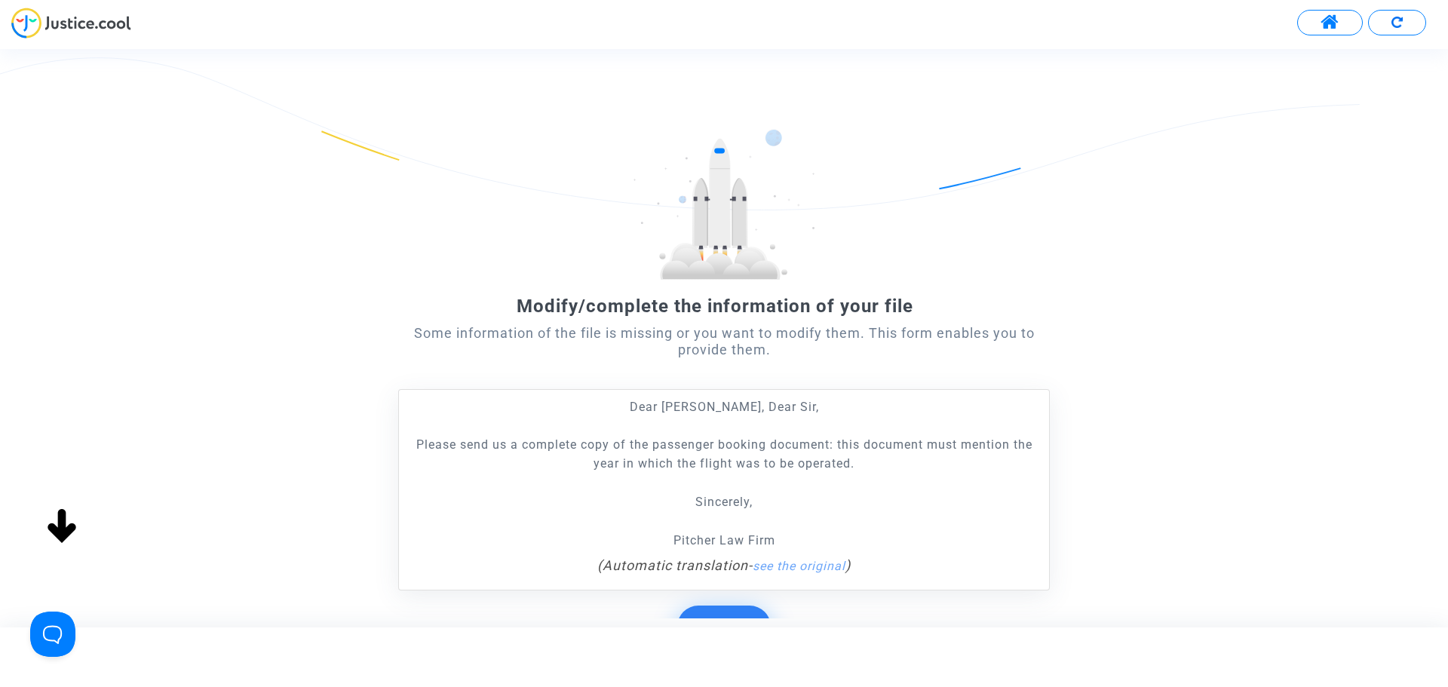
scroll to position [138, 0]
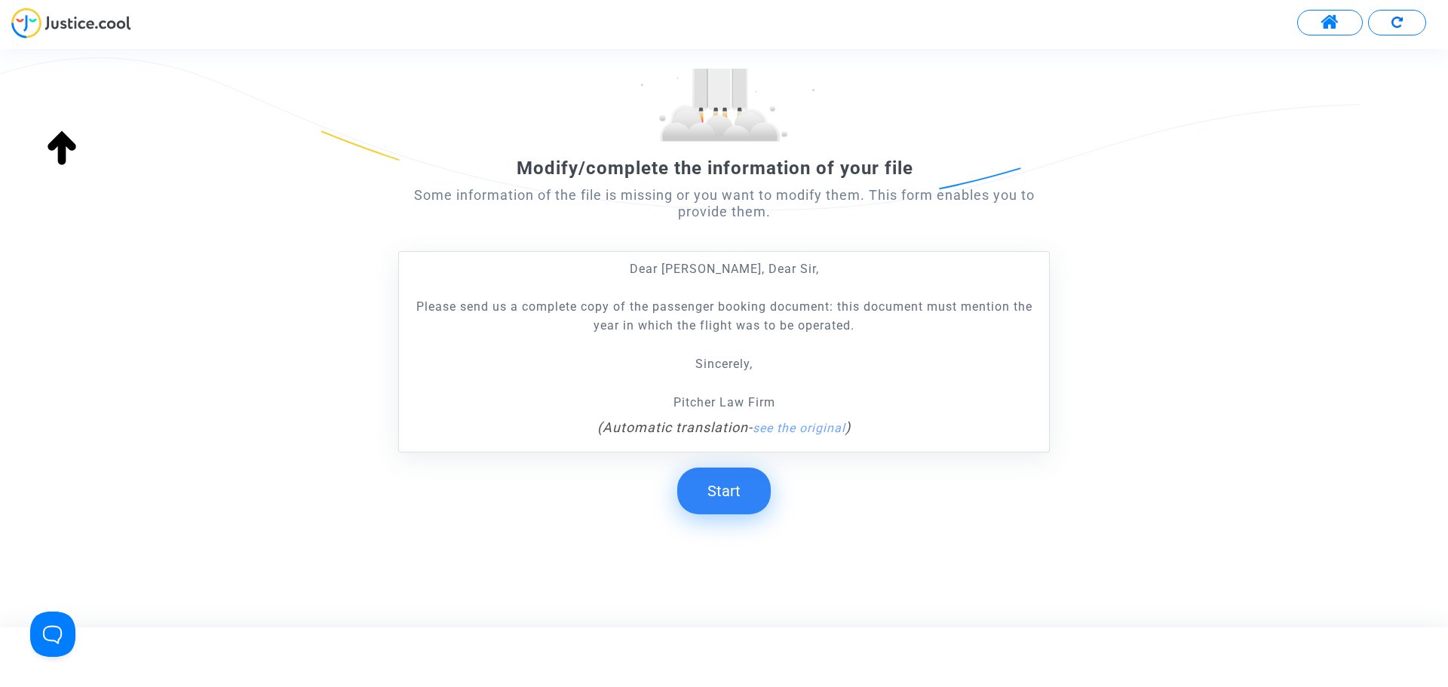
click at [693, 484] on button "Start" at bounding box center [724, 491] width 94 height 47
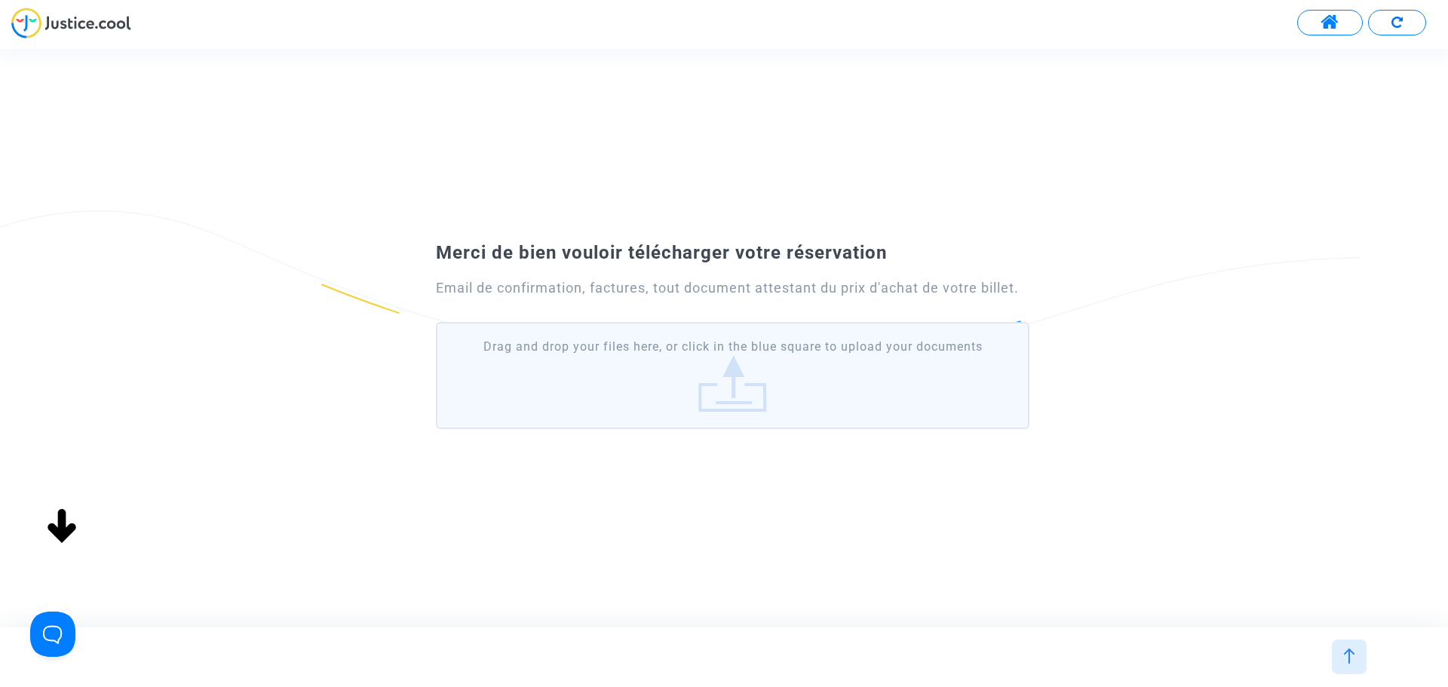
click at [707, 497] on div "Merci de bien vouloir télécharger votre réservation Email de confirmation, fact…" at bounding box center [724, 338] width 1448 height 578
click at [704, 377] on label "Drag and drop your files here, or click in the blue square to upload your docum…" at bounding box center [732, 375] width 593 height 107
click at [0, 0] on input "Drag and drop your files here, or click in the blue square to upload your docum…" at bounding box center [0, 0] width 0 height 0
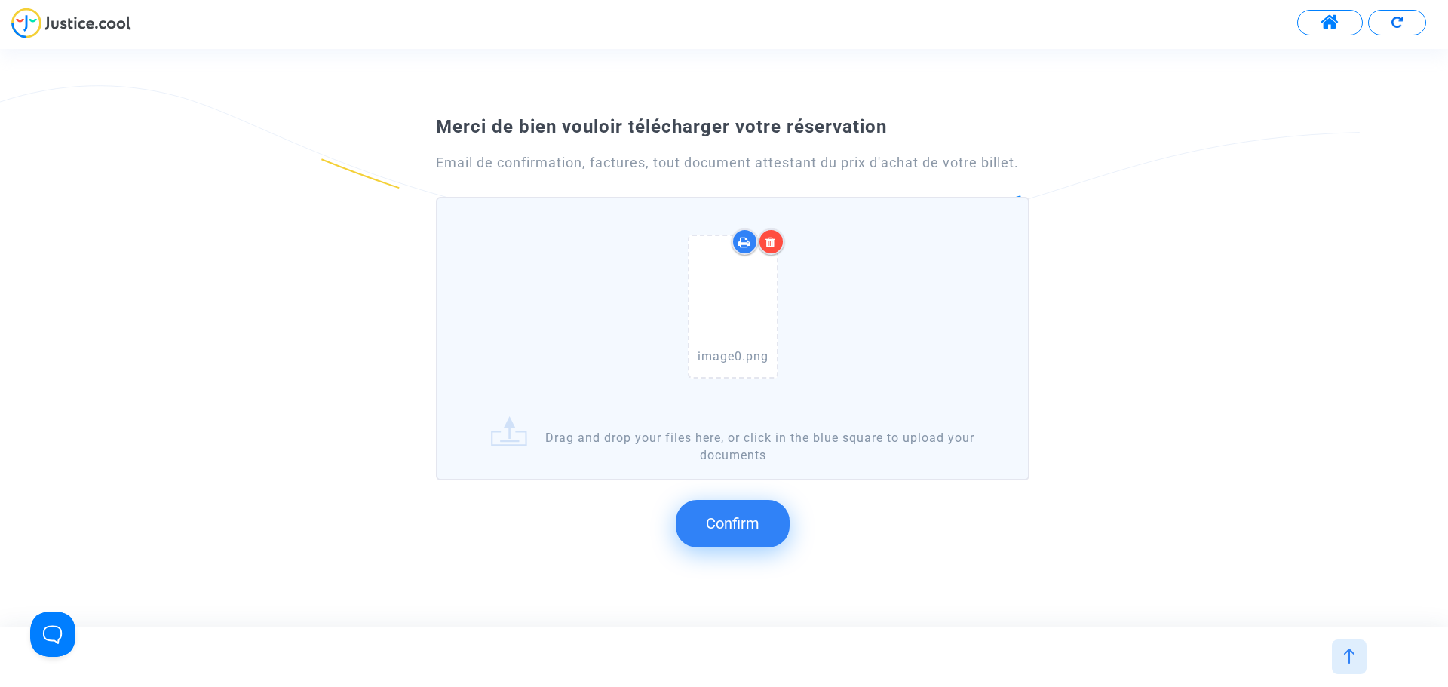
click at [753, 526] on span "Confirm" at bounding box center [733, 523] width 54 height 18
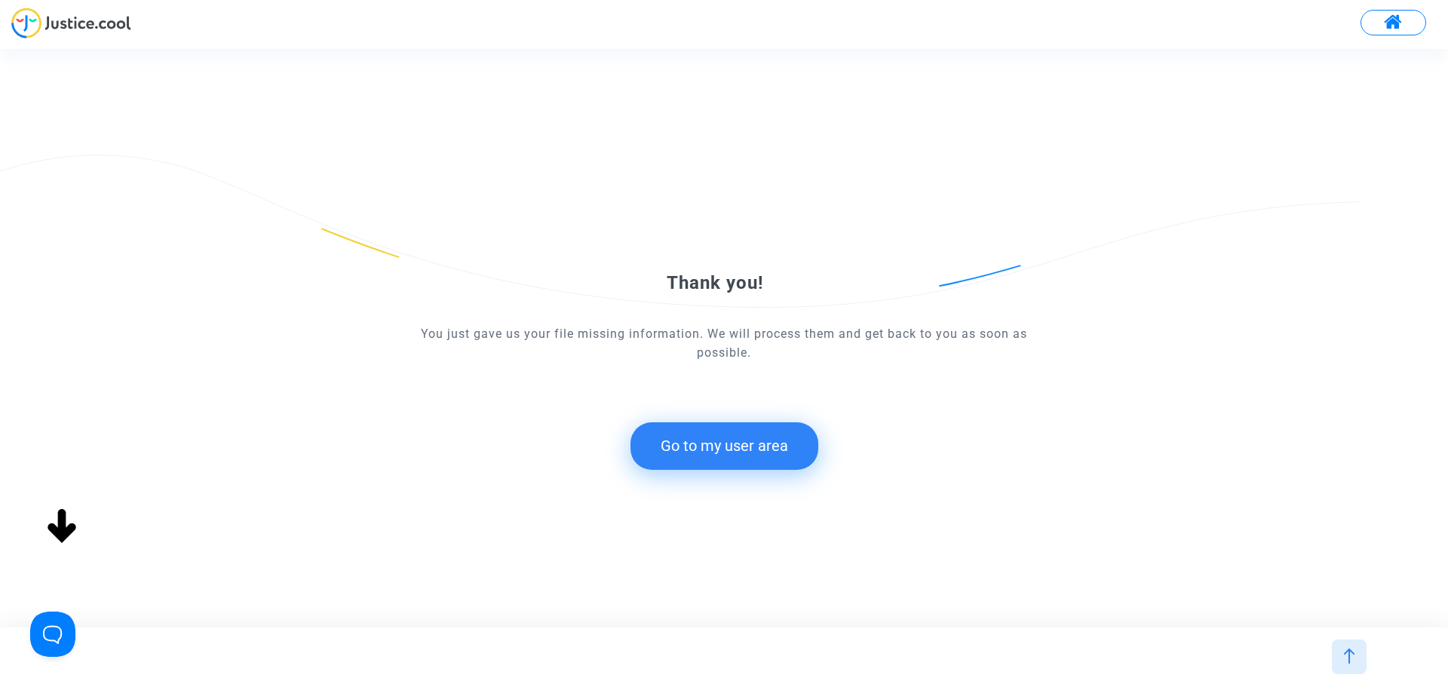
scroll to position [0, 0]
